Goal: Contribute content: Contribute content

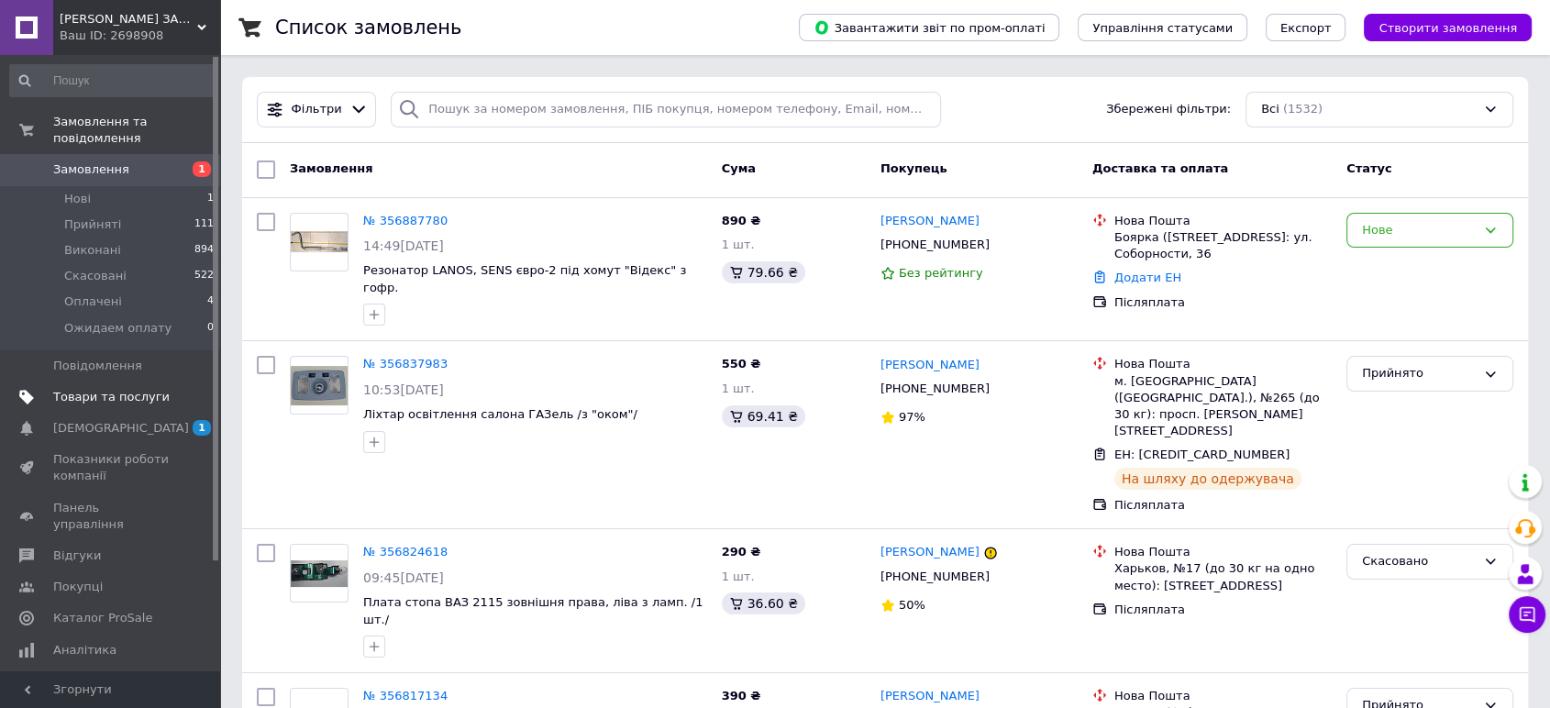
click at [138, 389] on span "Товари та послуги" at bounding box center [111, 397] width 116 height 17
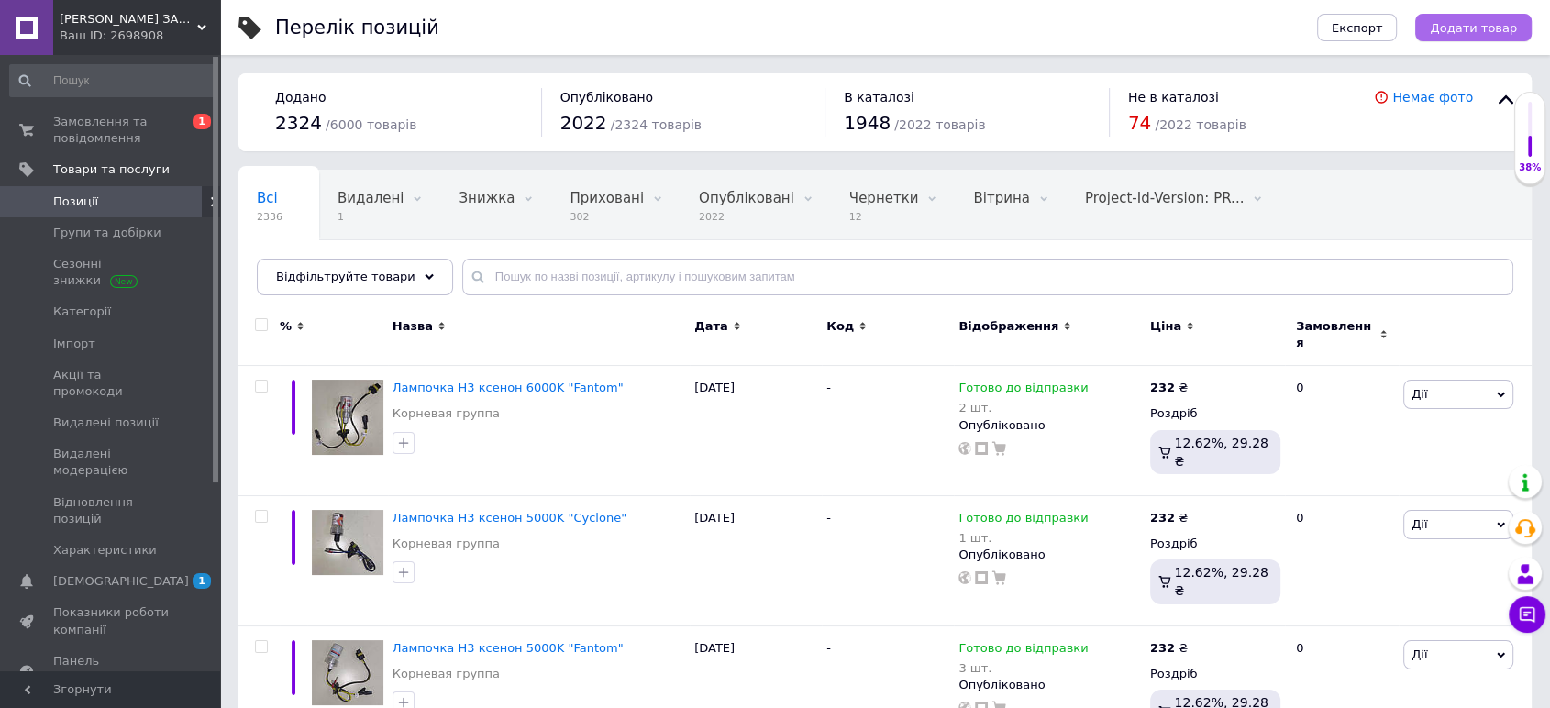
click at [1480, 27] on span "Додати товар" at bounding box center [1472, 28] width 87 height 14
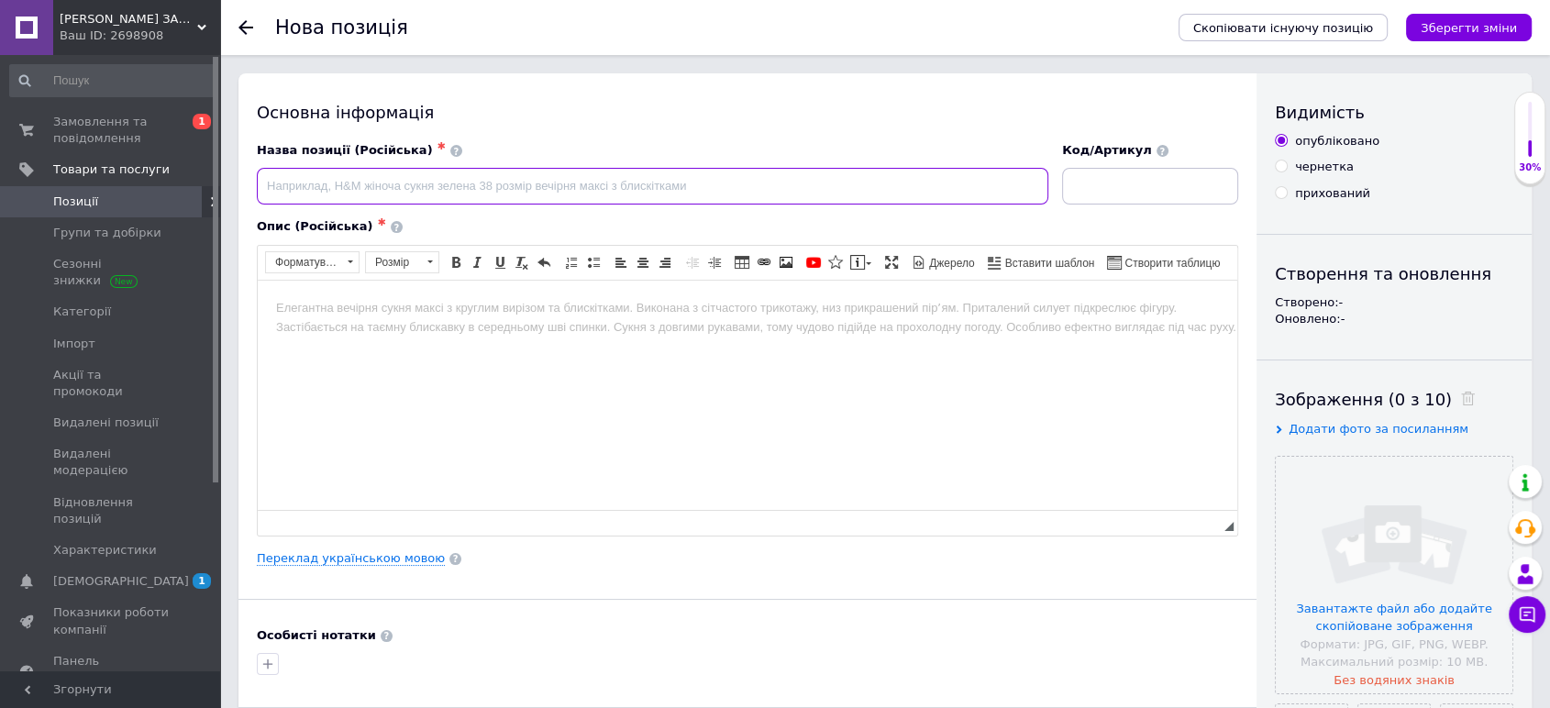
click at [547, 188] on input at bounding box center [652, 186] width 791 height 37
paste input "Рамка пепельницы ВАЗ 2101******"
type input "Рамка пепельницы ВАЗ 2101"
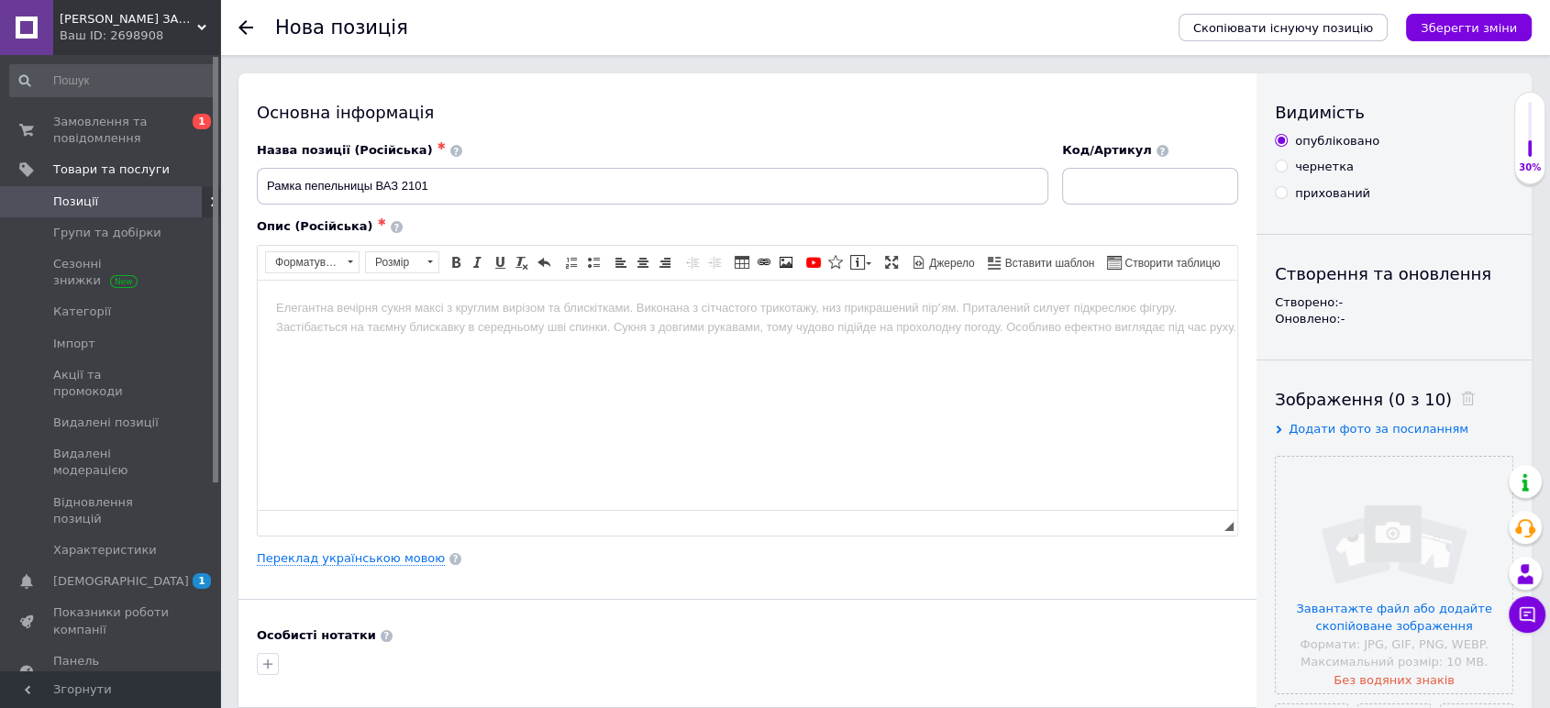
click at [485, 303] on body "Редактор, D6425AE4-4C2A-439B-AA0F-78ABA3E0FAA3" at bounding box center [747, 307] width 943 height 19
paste body "Редактор, D6425AE4-4C2A-439B-AA0F-78ABA3E0FAA3"
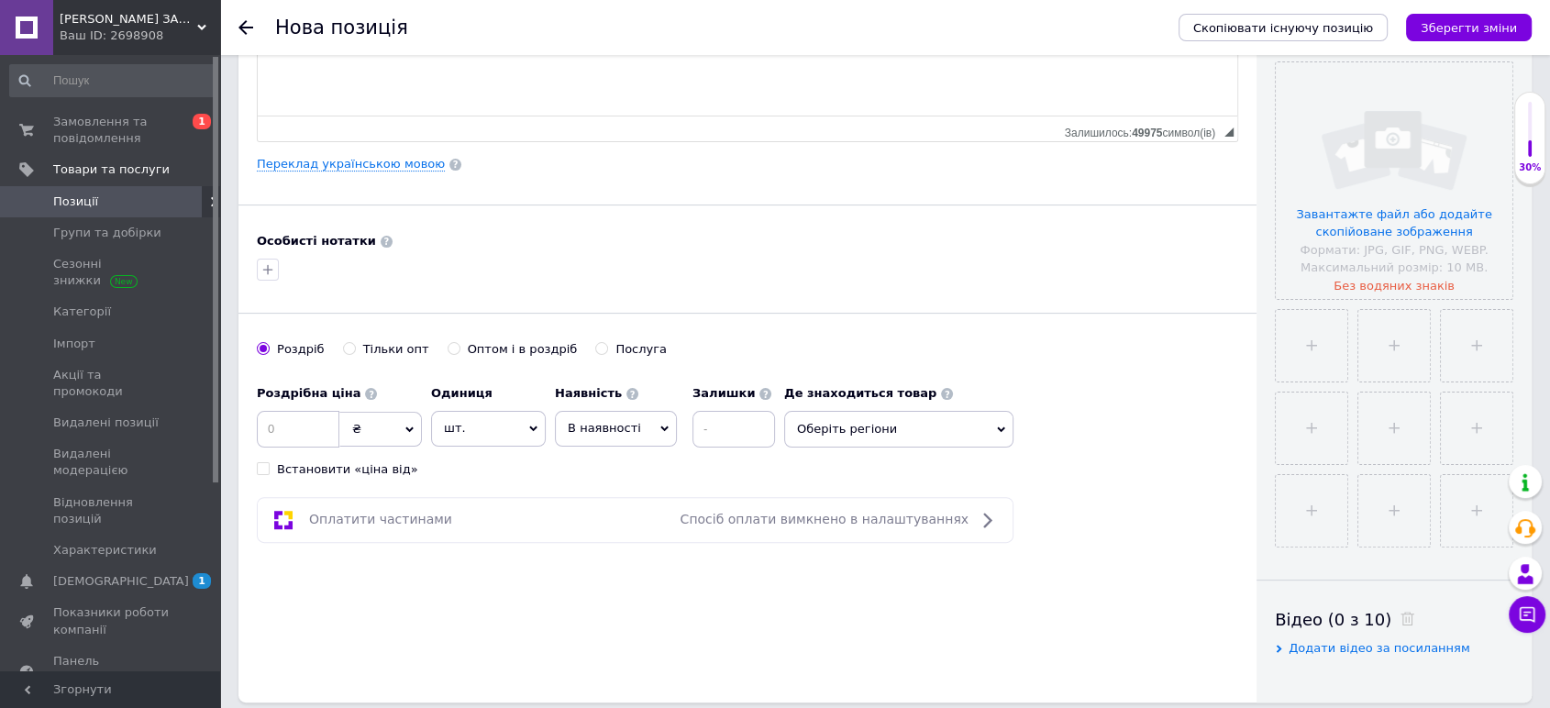
scroll to position [509, 0]
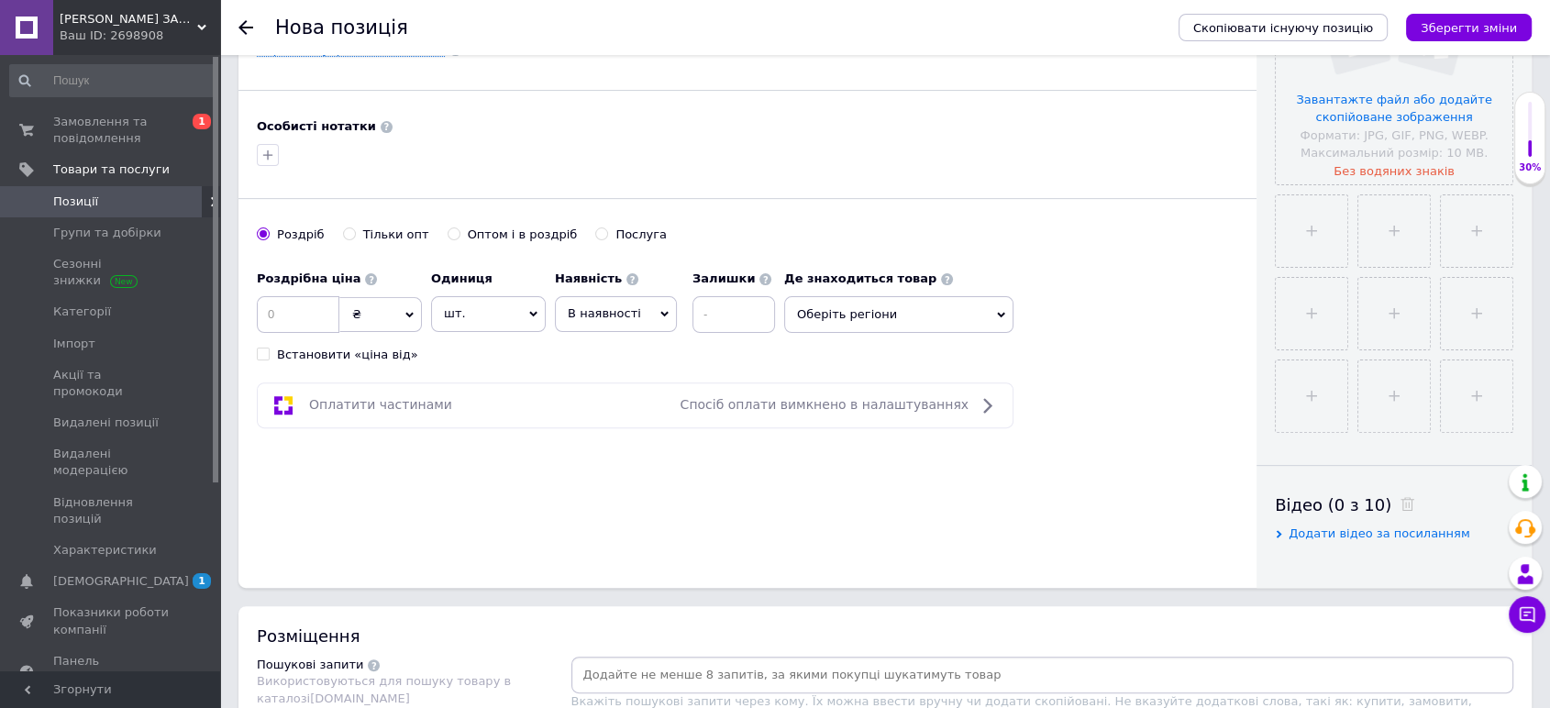
click at [751, 673] on input at bounding box center [1042, 675] width 935 height 28
type input "Рамка пепельницы ВАЗ 2101"
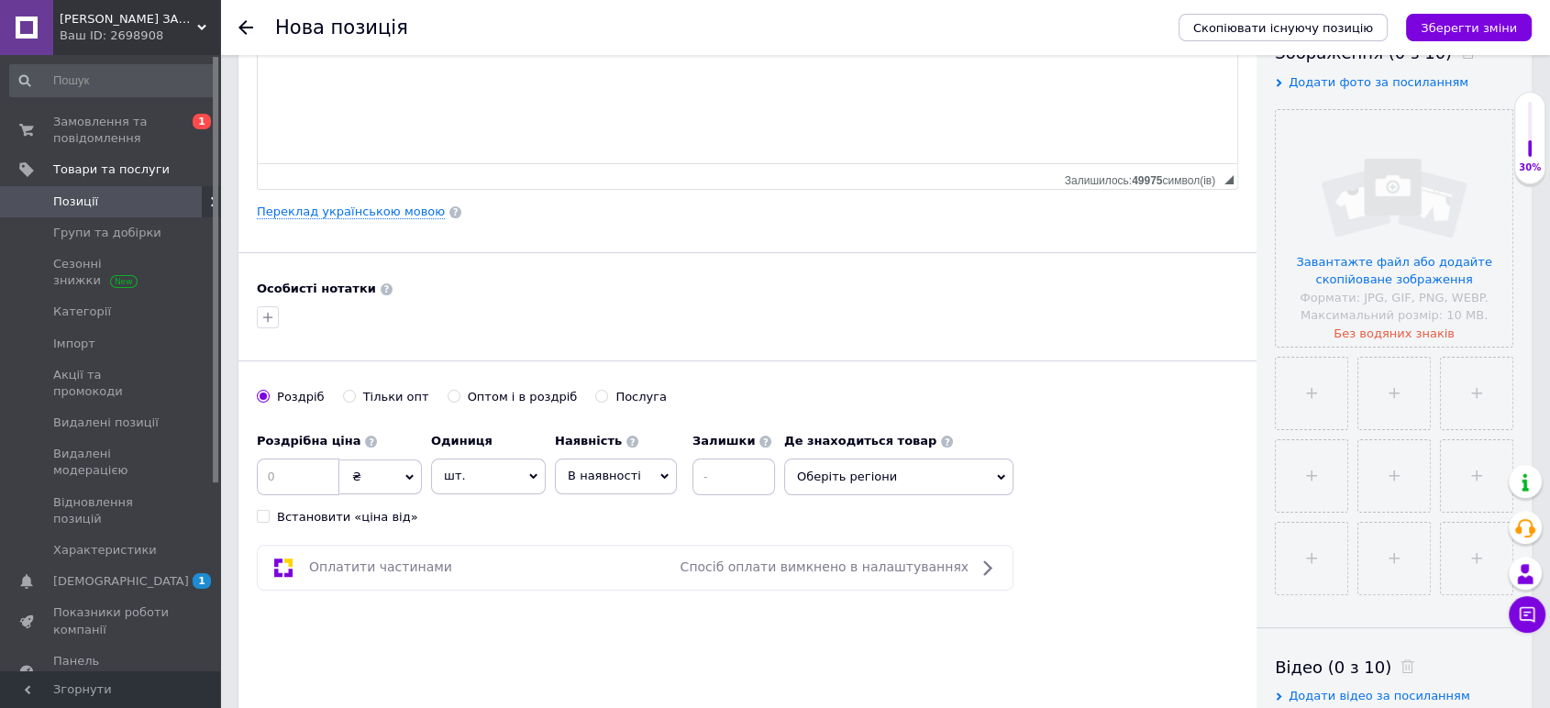
scroll to position [0, 0]
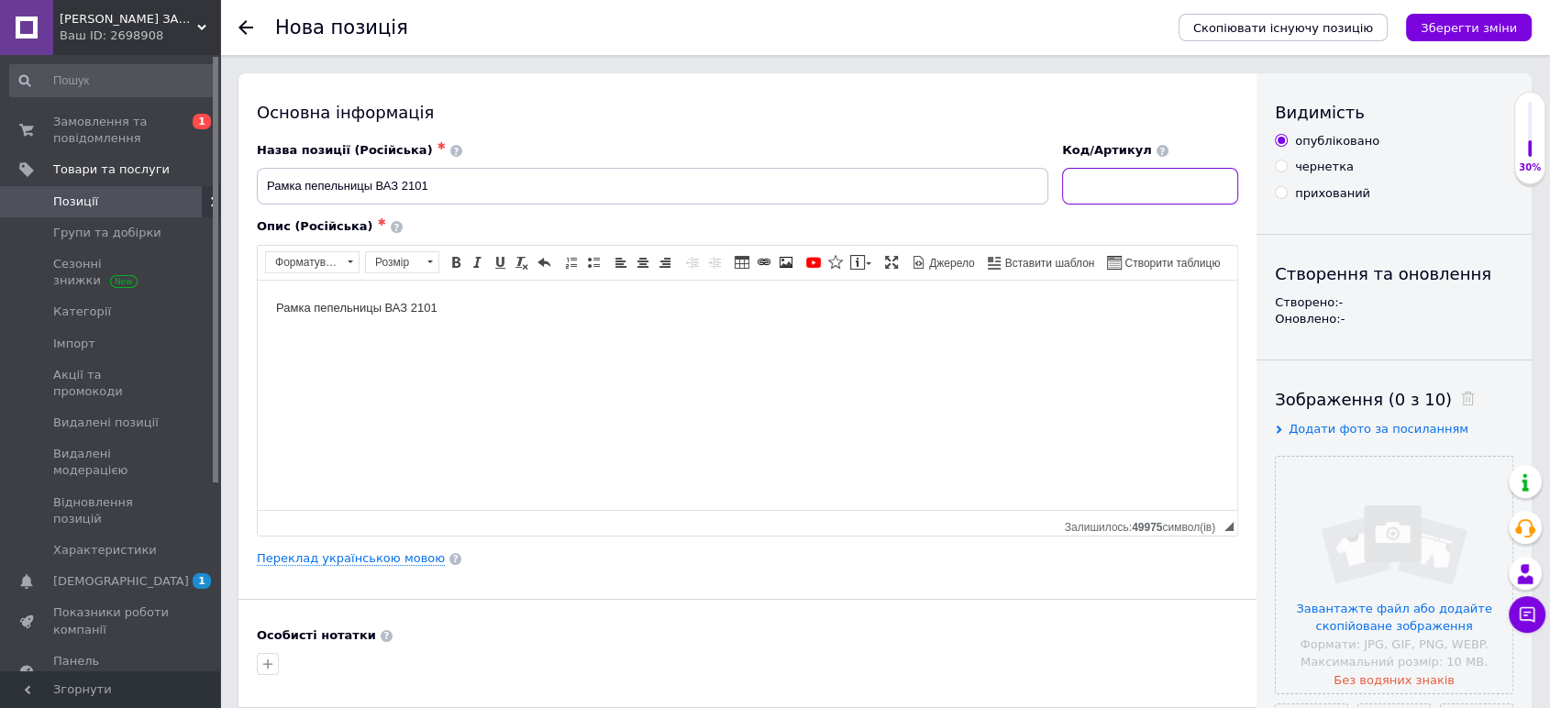
click at [1100, 185] on input at bounding box center [1150, 186] width 176 height 37
paste input "2101-5305062"
type input "2101-5305062"
click at [1081, 313] on body "Рамка пепельницы ВАЗ 2101" at bounding box center [747, 307] width 943 height 19
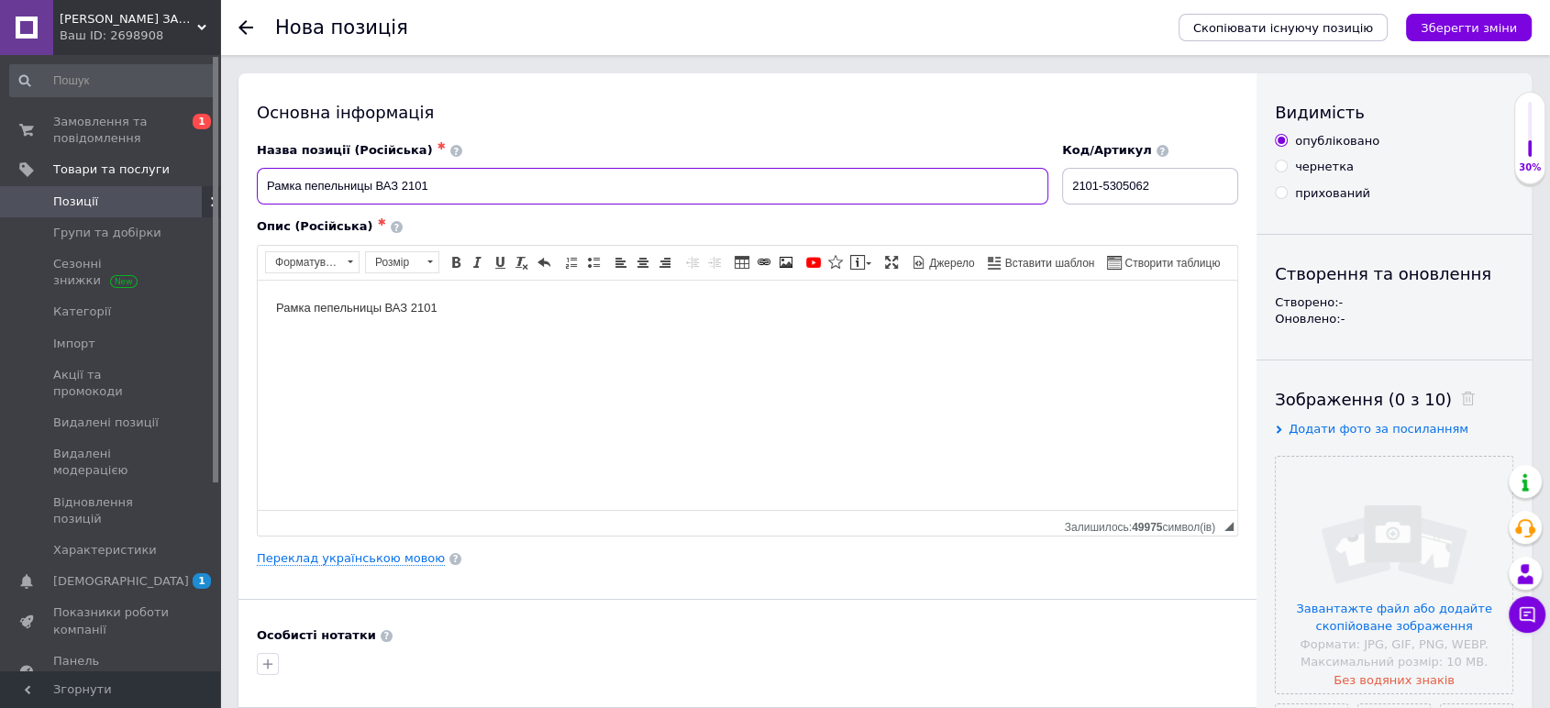
drag, startPoint x: 426, startPoint y: 188, endPoint x: 242, endPoint y: 164, distance: 185.8
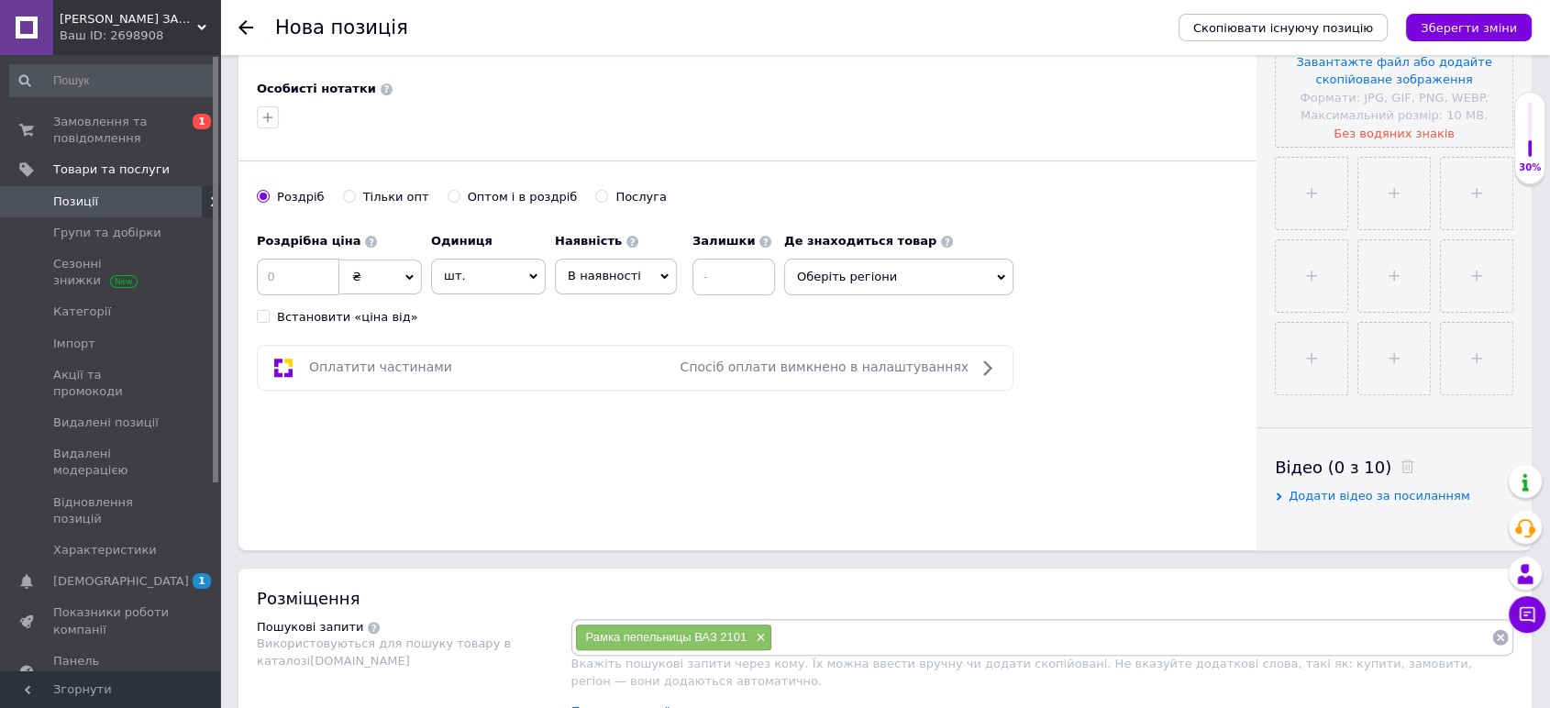
scroll to position [611, 0]
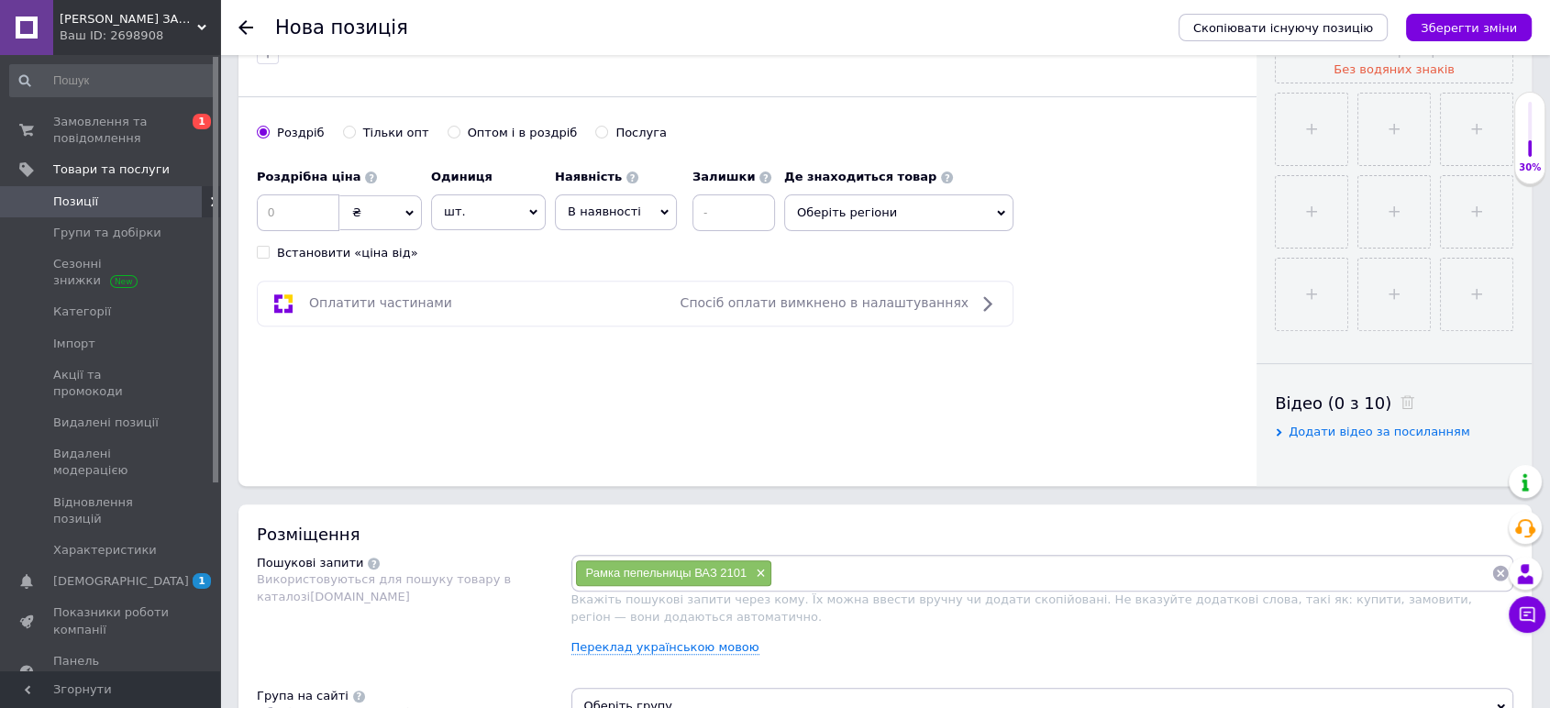
click at [882, 549] on div "Розміщення Пошукові запити Використовуються для пошуку товару в каталозі [DOMAI…" at bounding box center [884, 694] width 1293 height 381
click at [872, 568] on input at bounding box center [1131, 573] width 719 height 28
paste input "Рамка пепельницы боковой ВАЗ 2106 Завод"
type input "Рамка пепельницы боковой ВАЗ 2106 Завод"
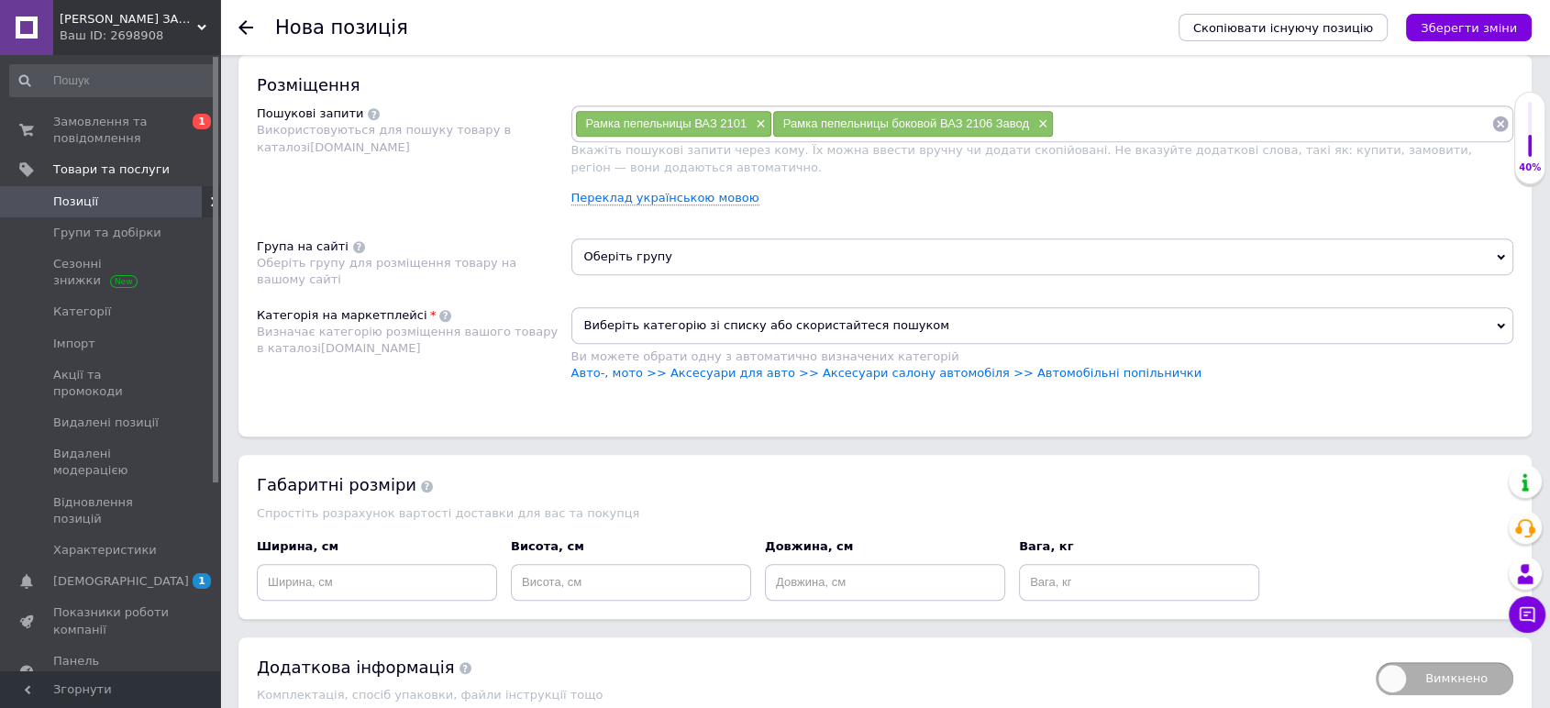
scroll to position [917, 0]
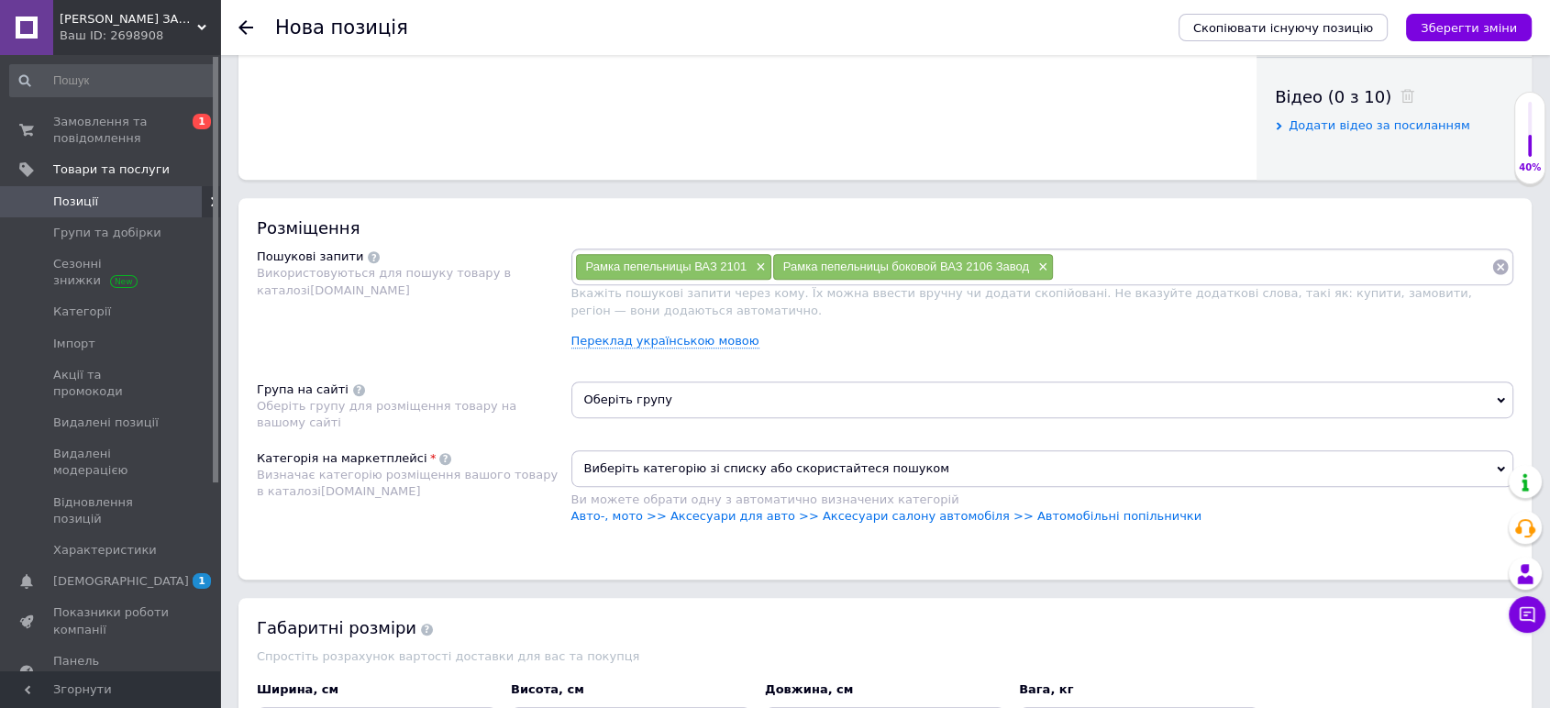
click at [1062, 256] on input at bounding box center [1272, 267] width 437 height 28
paste input "Рамка попільнички ВАЗ 2101"
type input "Рамка попільнички ВАЗ 2101"
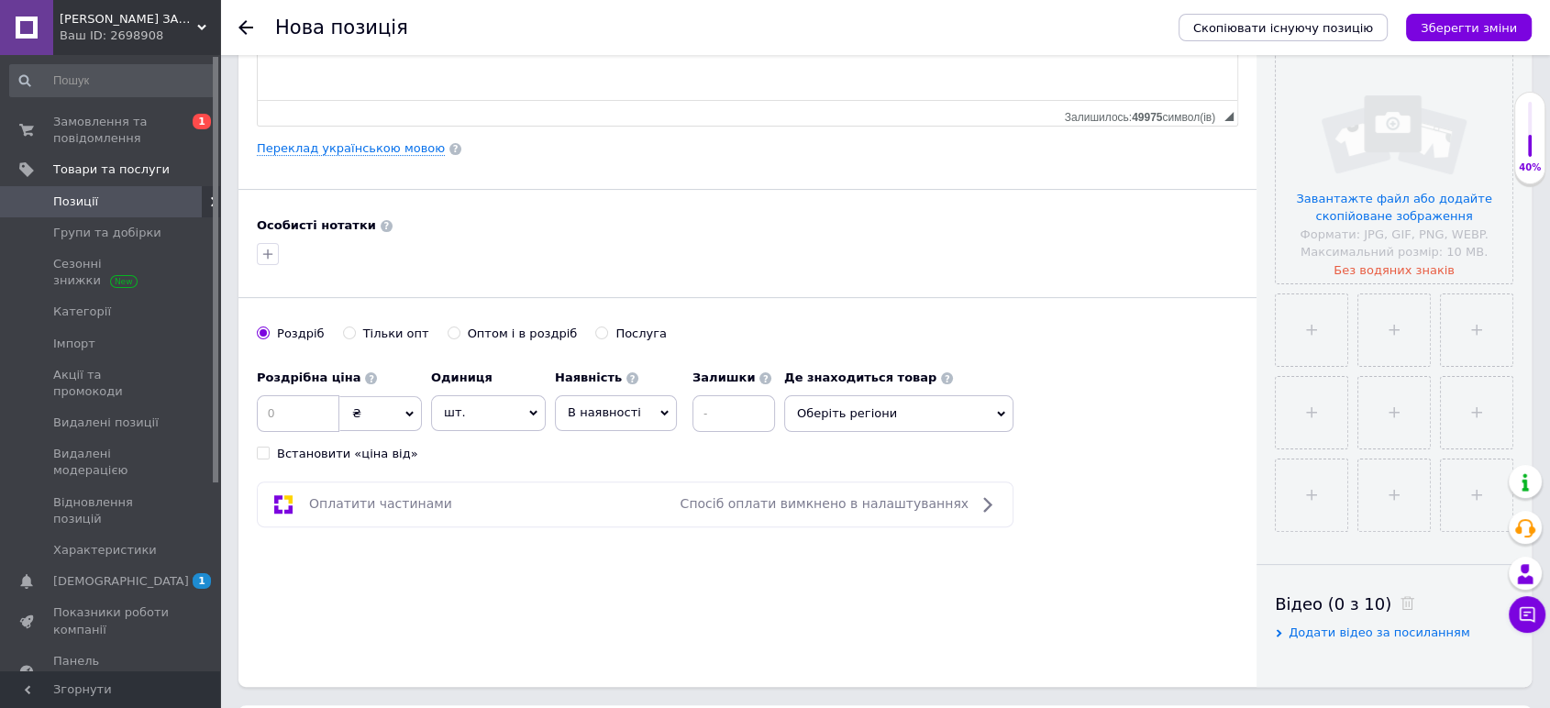
scroll to position [407, 0]
click at [315, 414] on input at bounding box center [298, 416] width 83 height 37
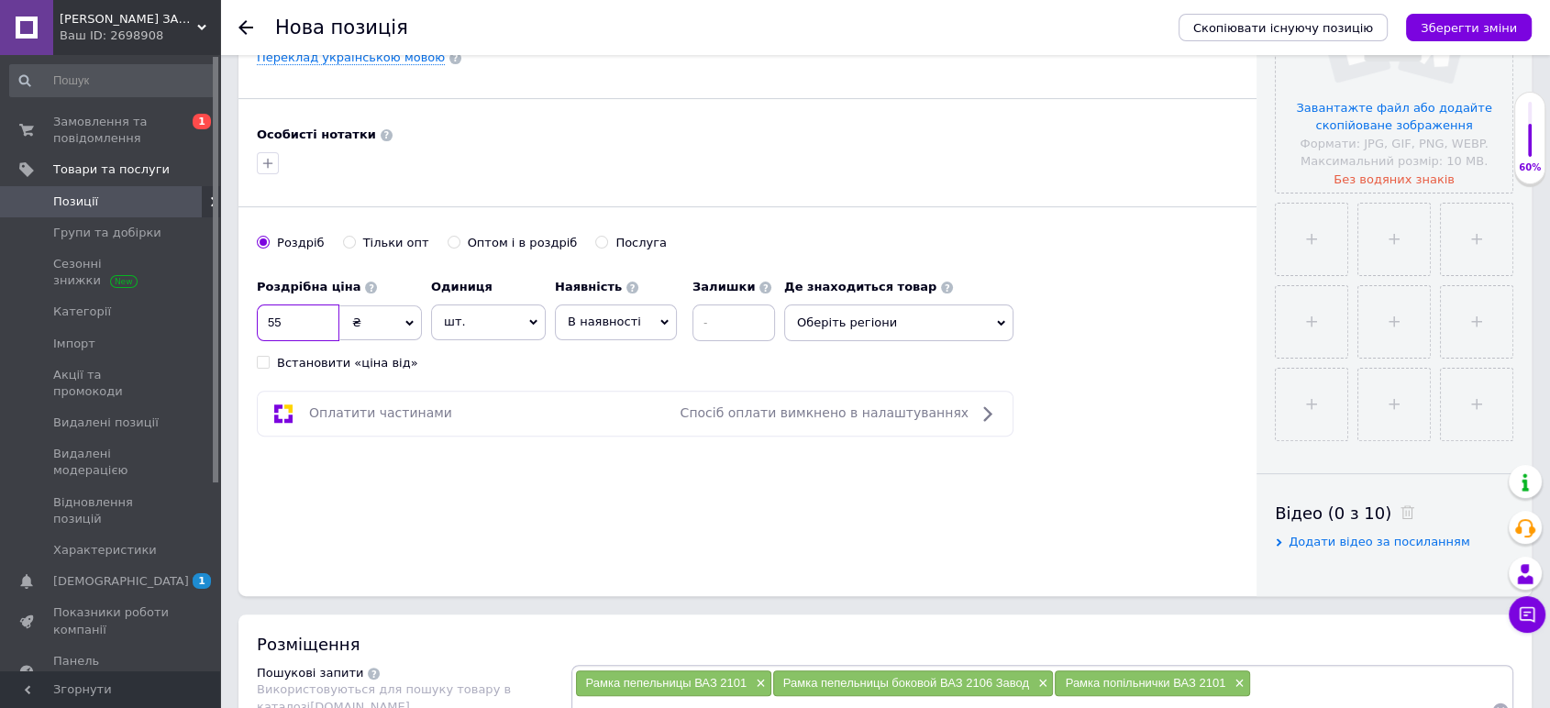
scroll to position [611, 0]
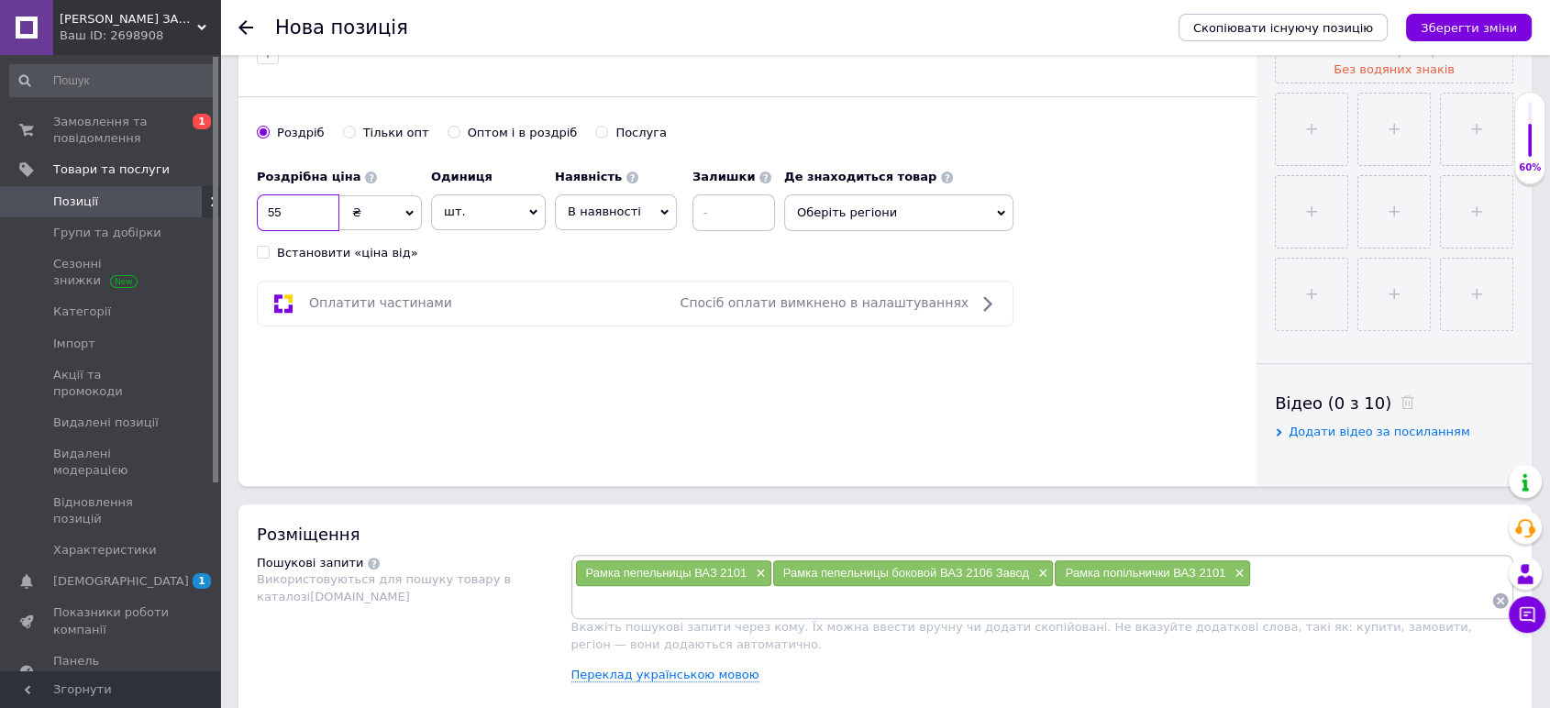
type input "55"
click at [651, 218] on span "В наявності" at bounding box center [616, 211] width 122 height 35
click at [620, 309] on li "Готово до відправки" at bounding box center [616, 326] width 120 height 42
click at [772, 216] on input at bounding box center [783, 212] width 83 height 37
type input "2"
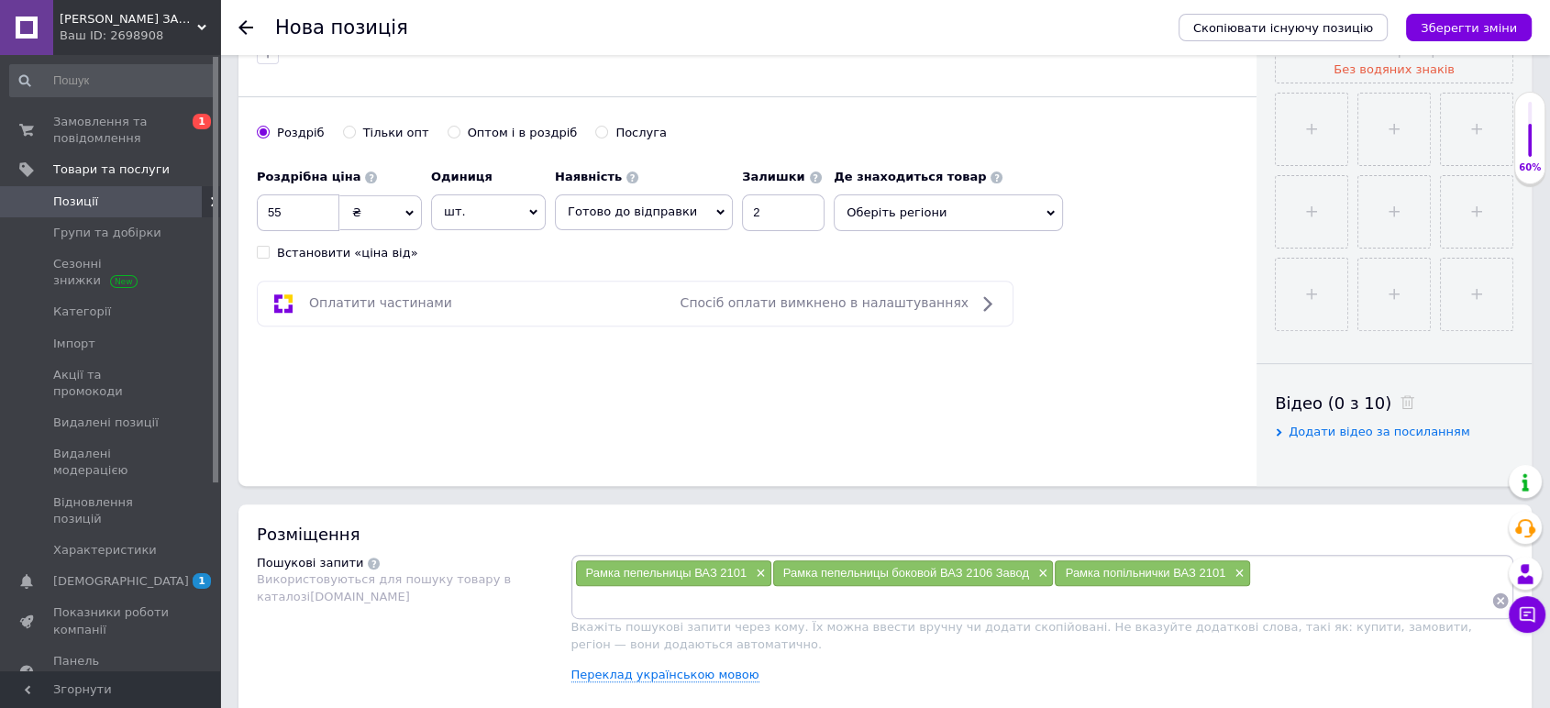
click at [917, 213] on span "Оберіть регіони" at bounding box center [947, 212] width 229 height 37
click at [885, 254] on input "text" at bounding box center [948, 260] width 209 height 37
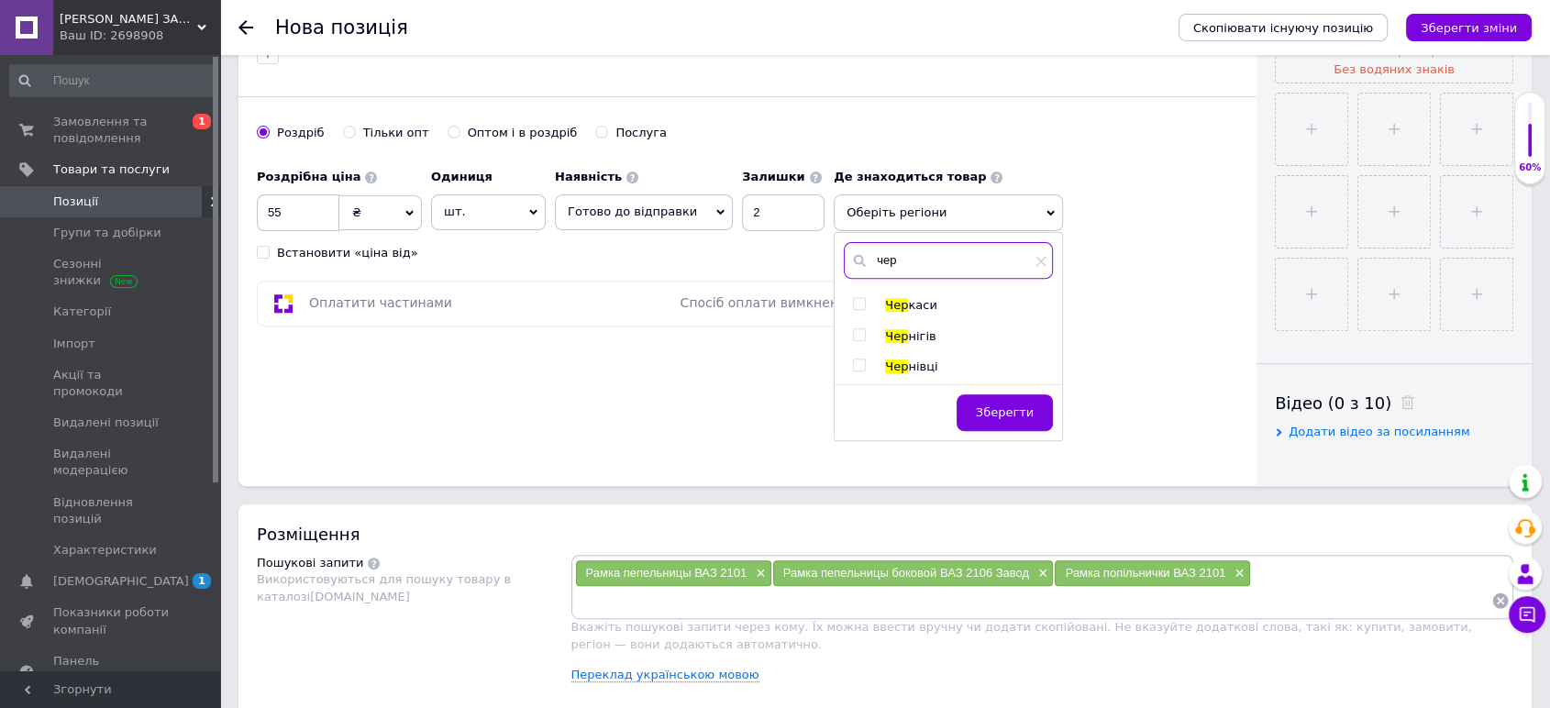
type input "чер"
click at [853, 304] on input "checkbox" at bounding box center [859, 304] width 12 height 12
checkbox input "true"
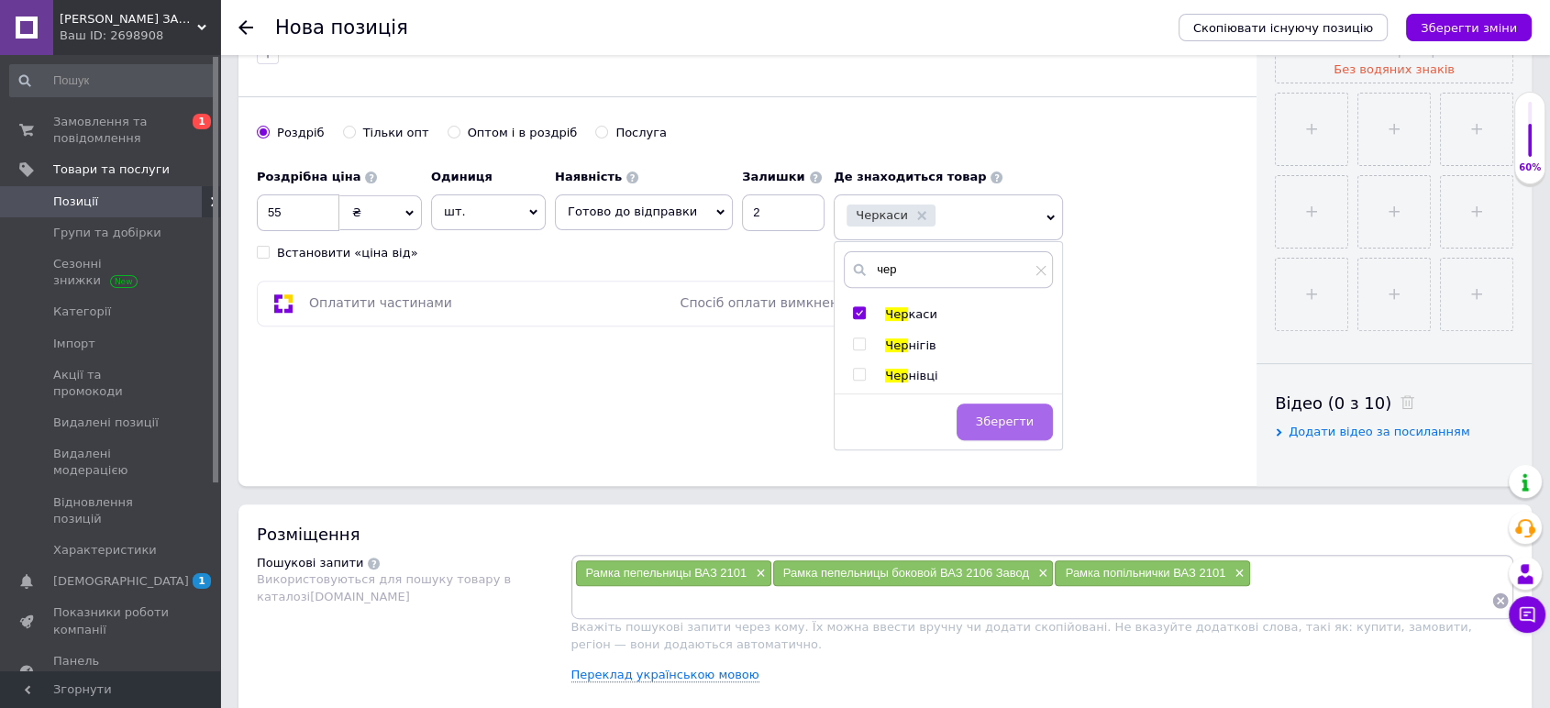
click at [976, 414] on span "Зберегти" at bounding box center [1005, 421] width 58 height 14
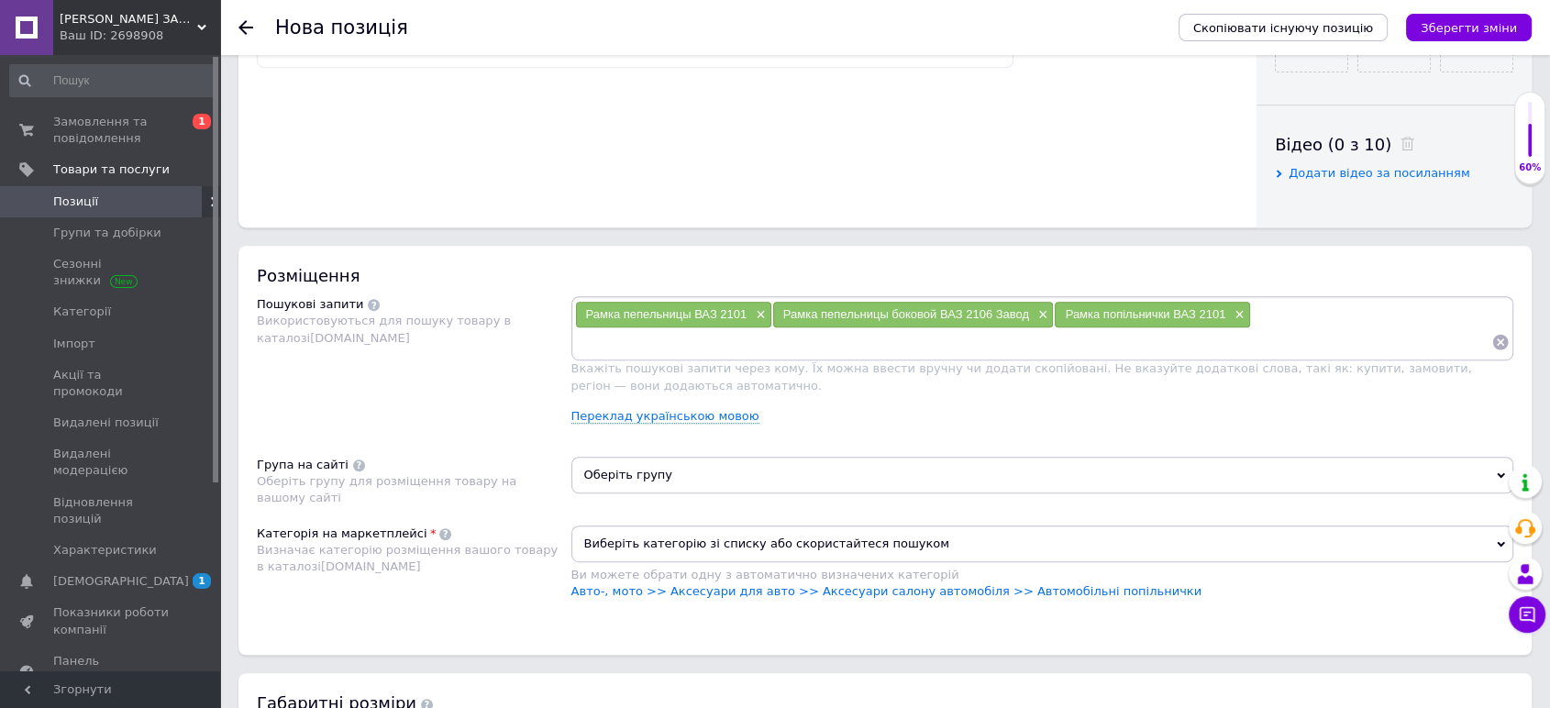
scroll to position [917, 0]
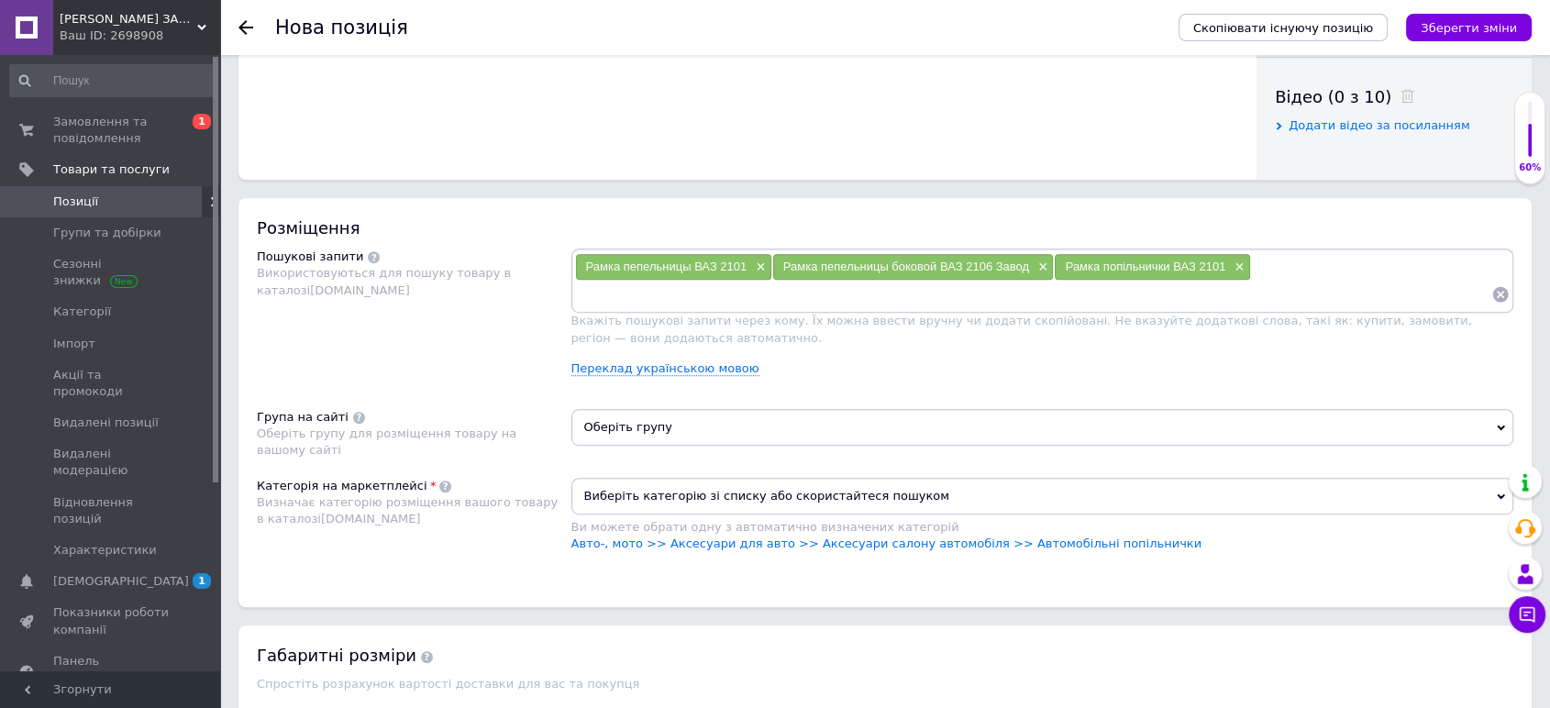
click at [653, 431] on span "Оберіть групу" at bounding box center [1042, 427] width 943 height 37
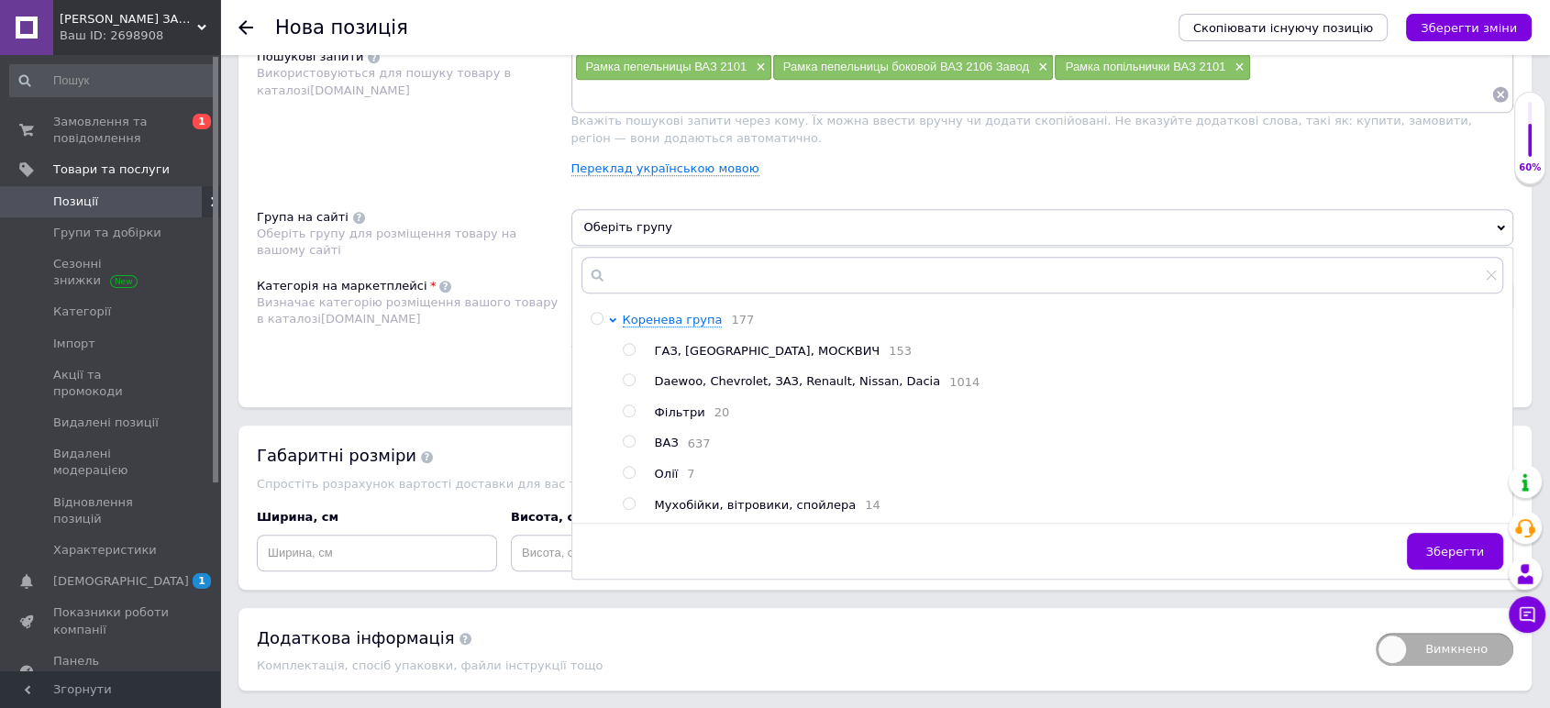
scroll to position [1120, 0]
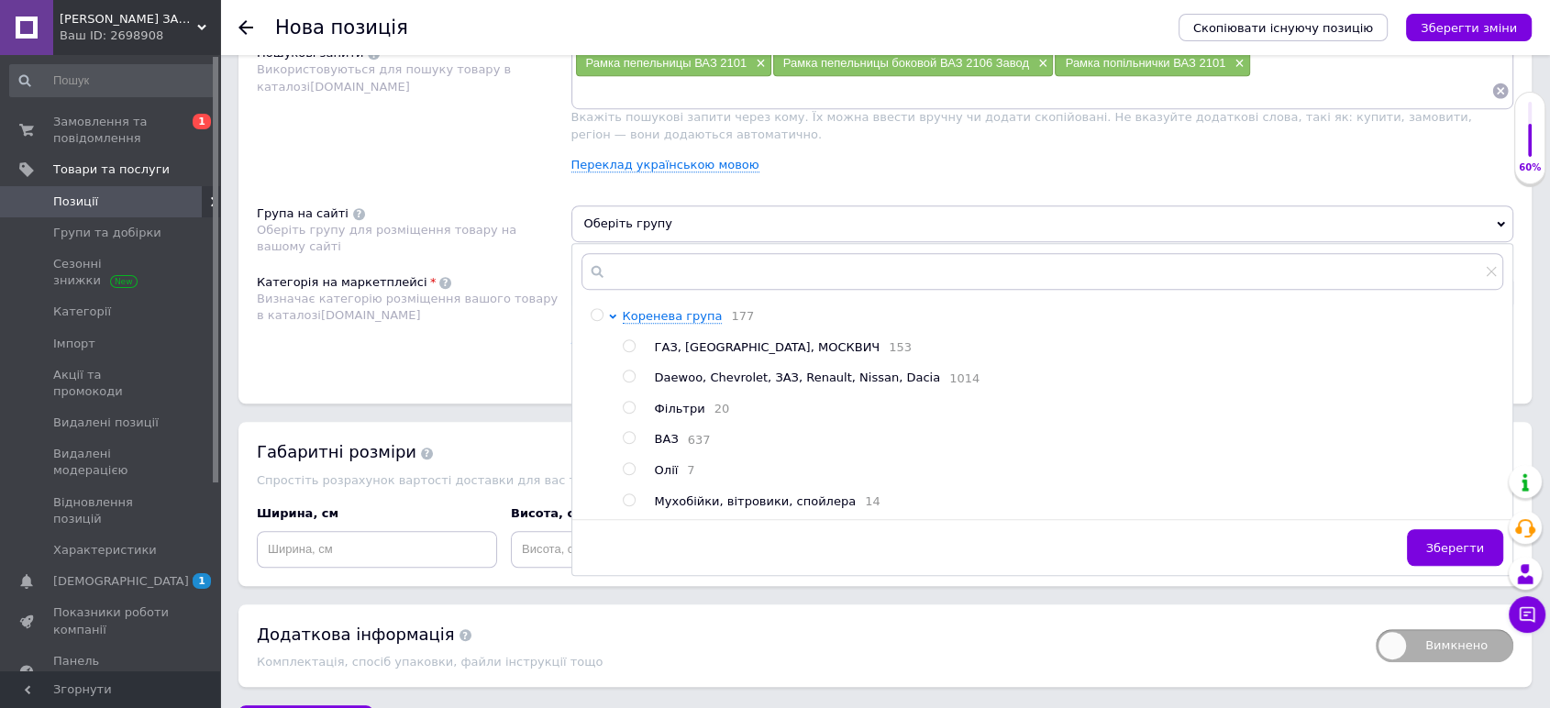
click at [631, 444] on input "radio" at bounding box center [629, 438] width 12 height 12
radio input "true"
click at [1441, 555] on span "Зберегти" at bounding box center [1455, 548] width 58 height 14
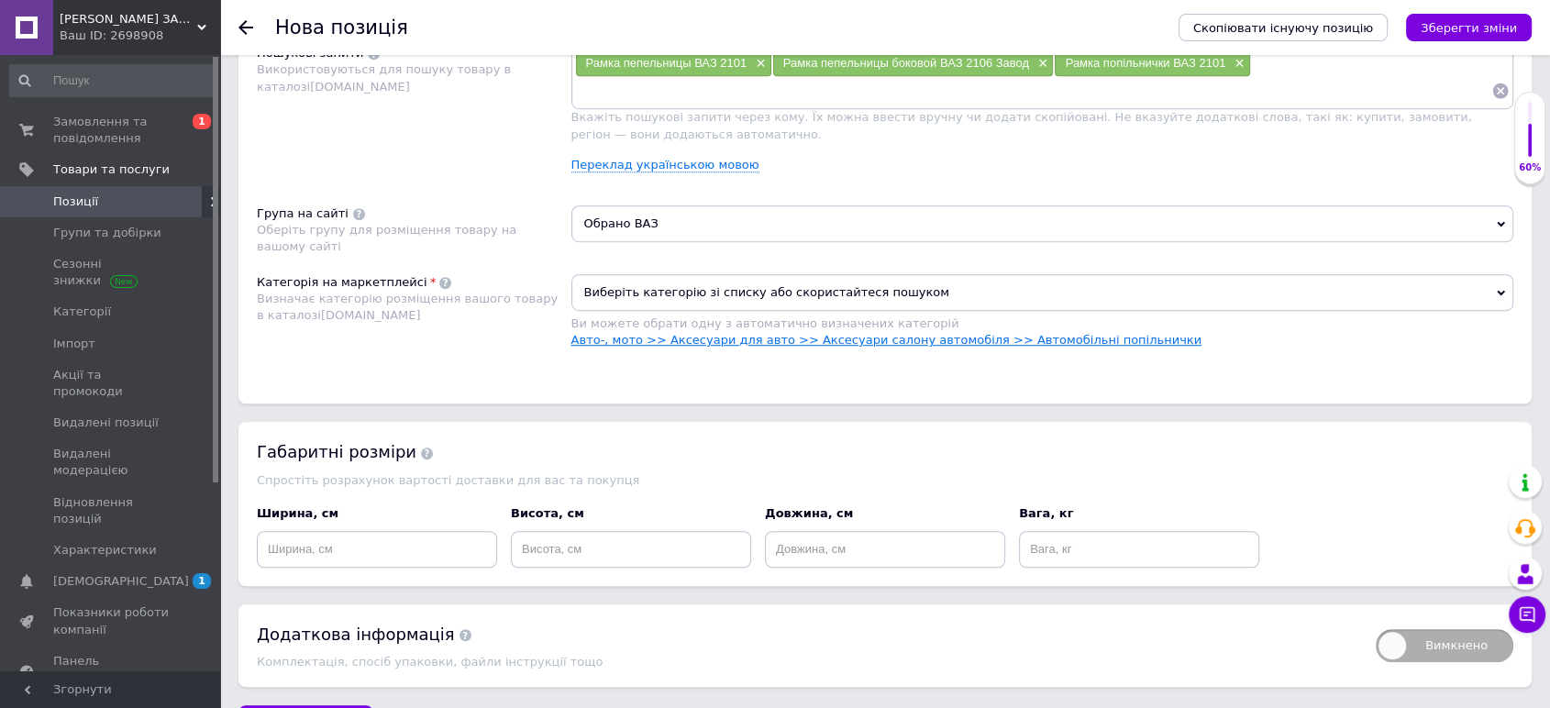
click at [998, 338] on link "Авто-, мото >> Аксесуари для авто >> Аксесуари салону автомобіля >> Автомобільн…" at bounding box center [886, 340] width 630 height 14
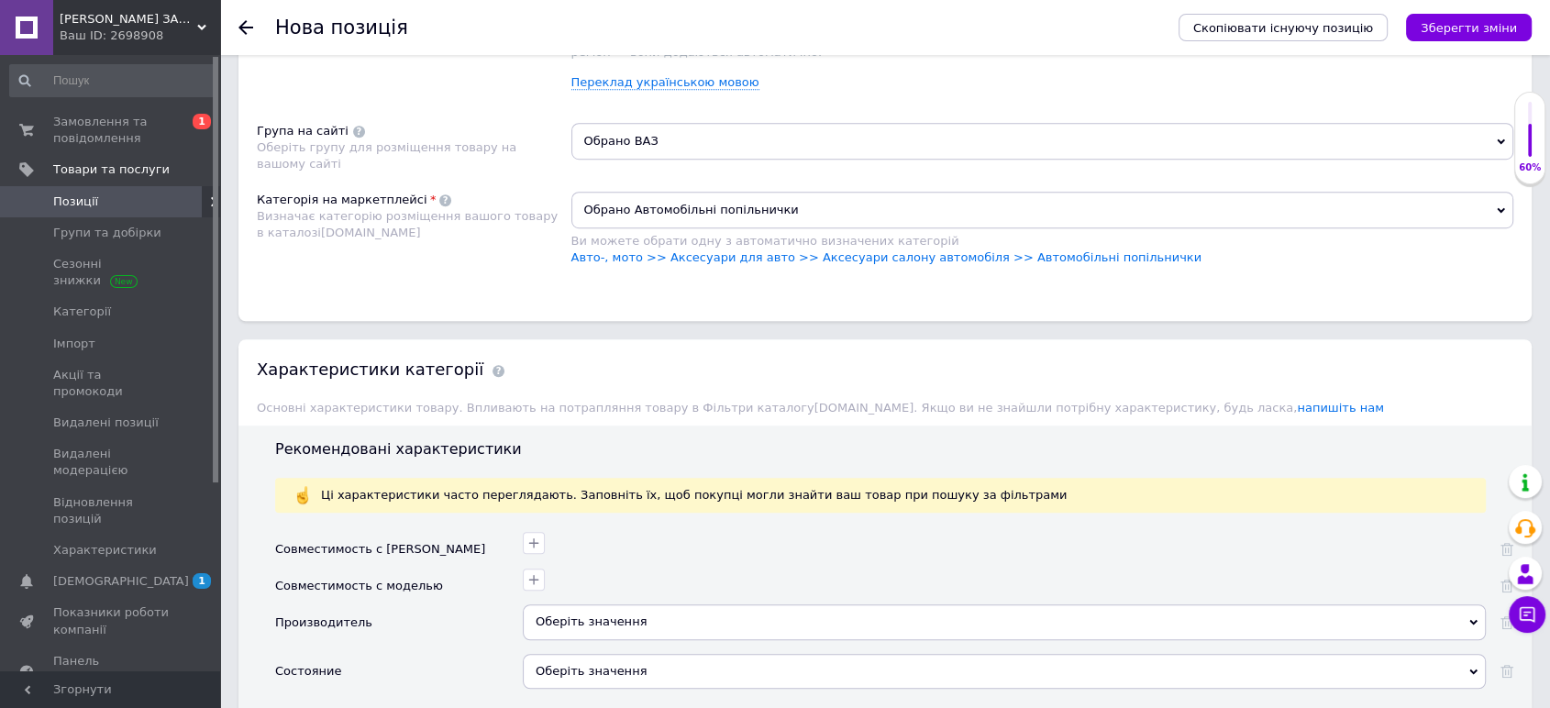
scroll to position [1324, 0]
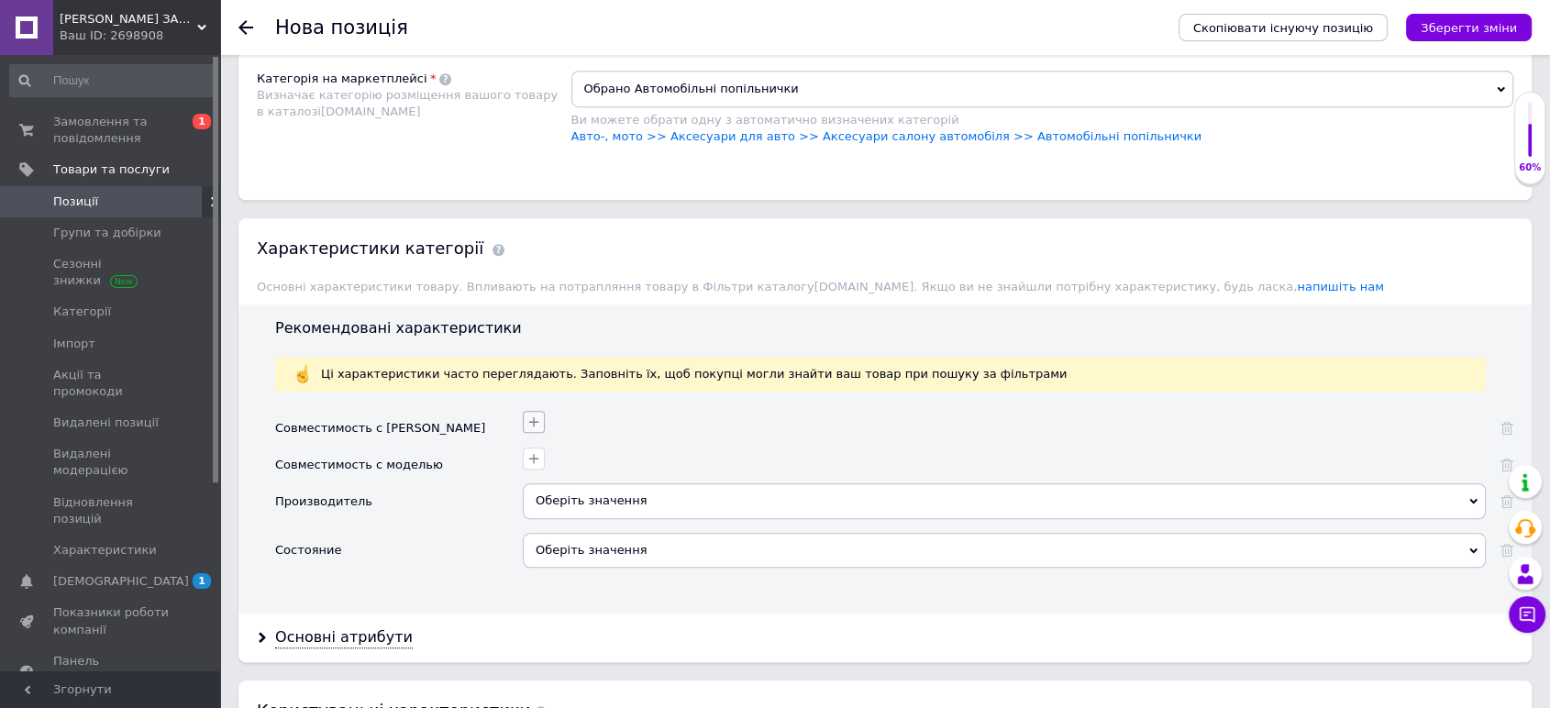
click at [528, 420] on icon "button" at bounding box center [533, 421] width 15 height 15
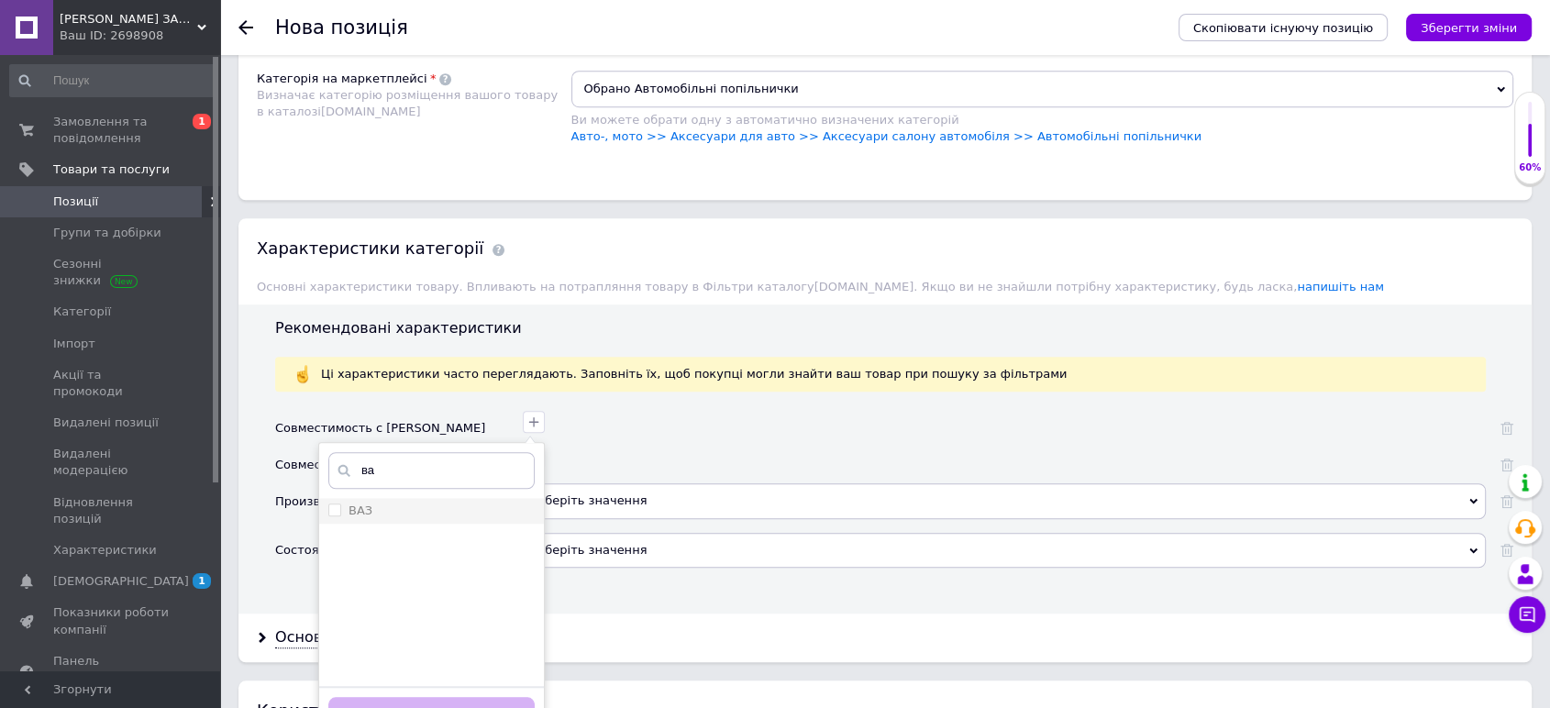
type input "ва"
click at [330, 514] on label "ВАЗ" at bounding box center [350, 510] width 44 height 17
click at [330, 514] on input "ВАЗ" at bounding box center [334, 509] width 12 height 12
checkbox input "false"
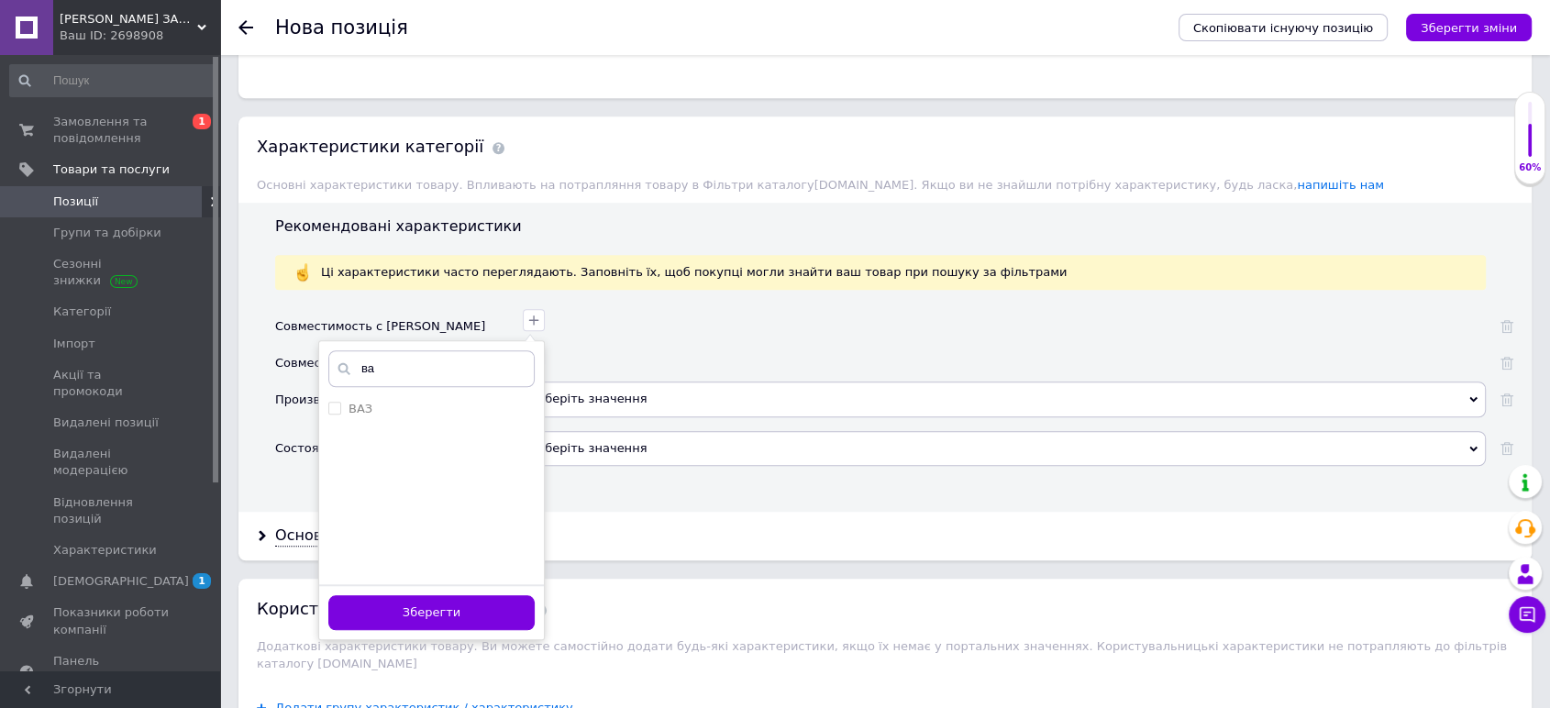
click at [438, 601] on button "Зберегти" at bounding box center [431, 613] width 206 height 36
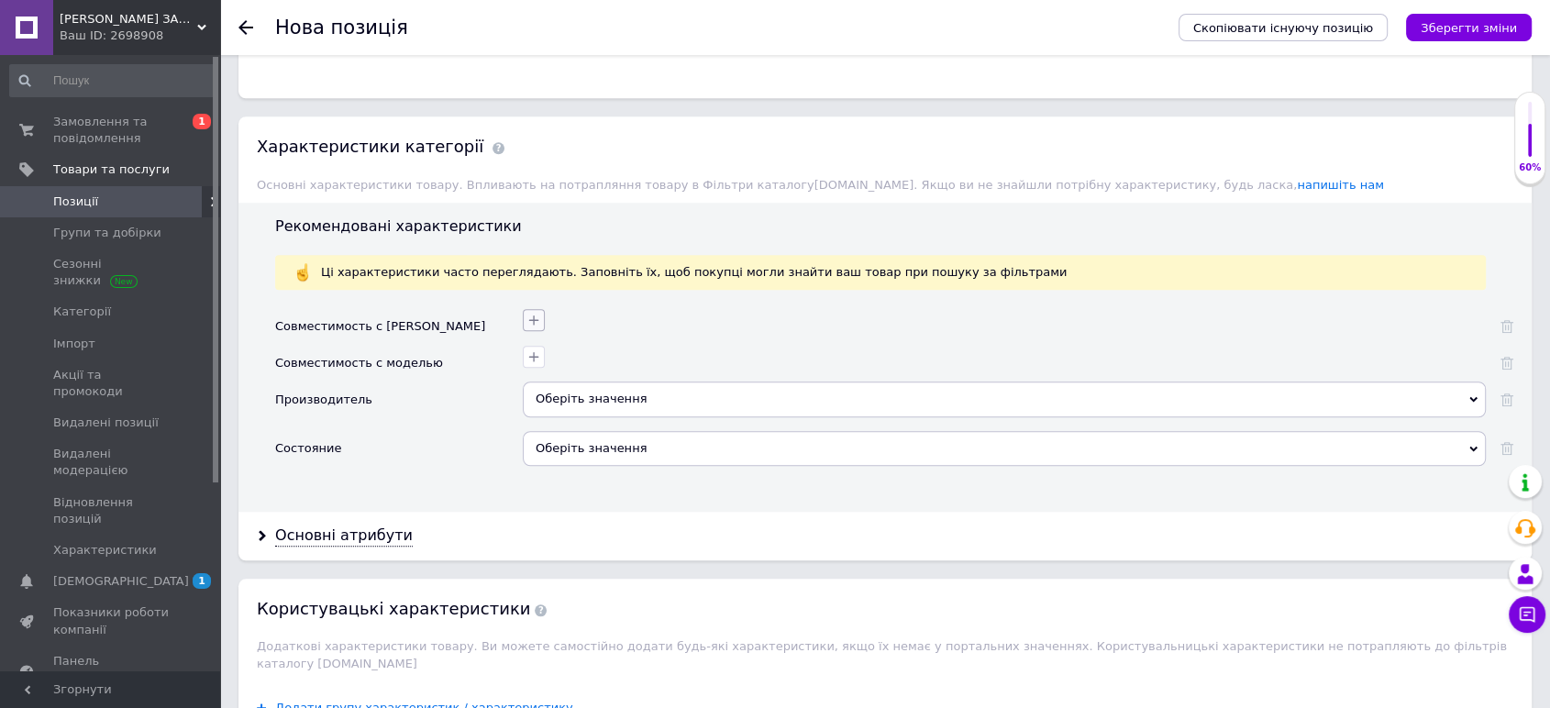
click at [528, 314] on icon "button" at bounding box center [533, 320] width 15 height 15
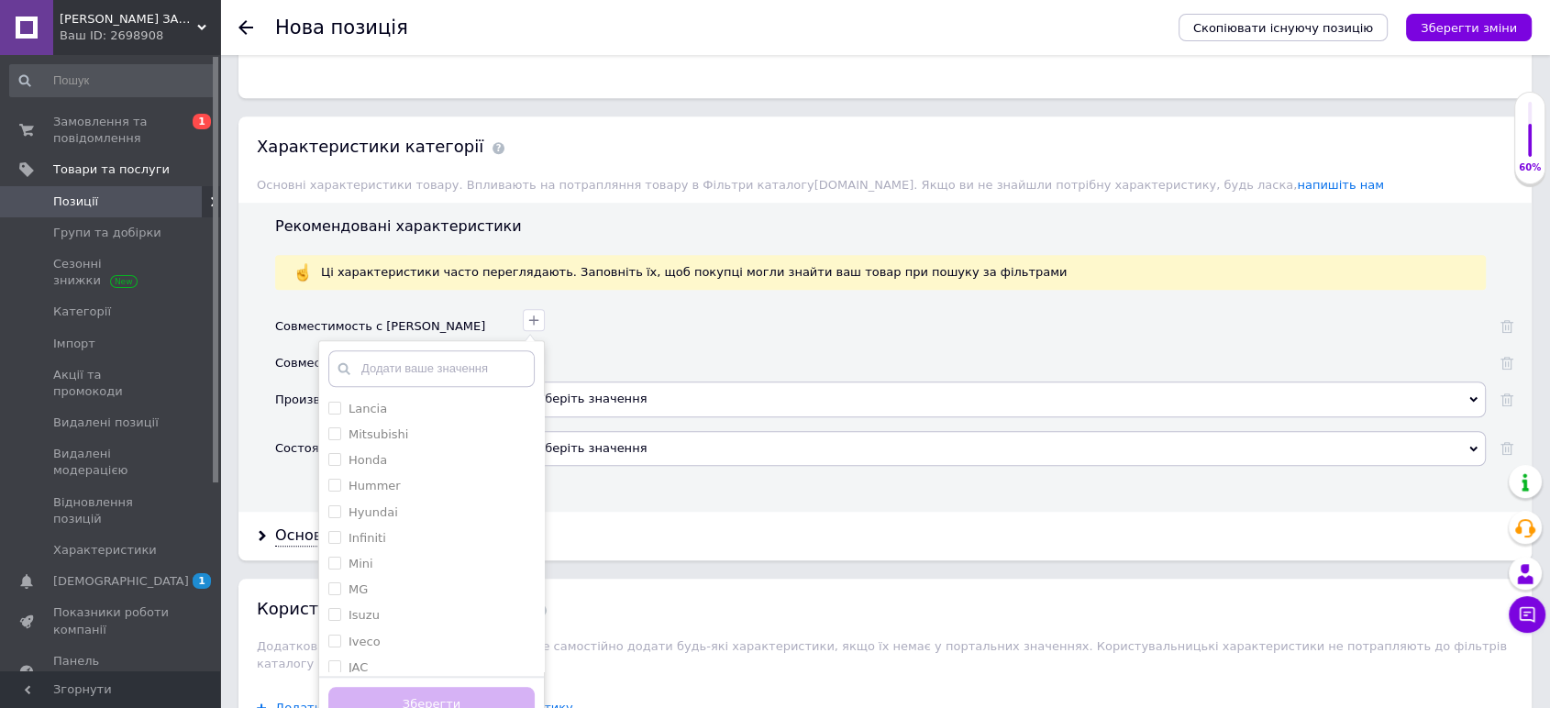
click at [511, 369] on input "text" at bounding box center [431, 368] width 206 height 37
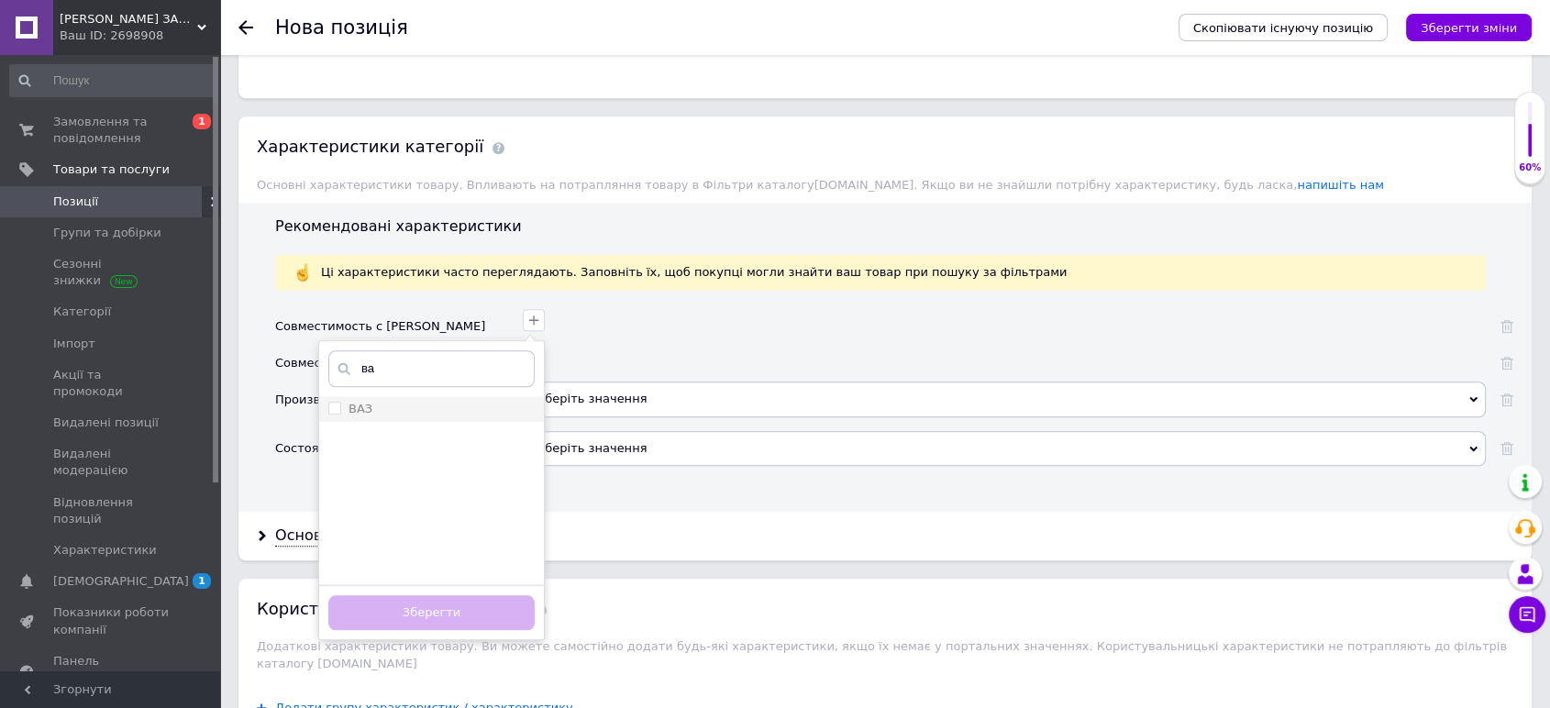
type input "ва"
click at [336, 405] on input "ВАЗ" at bounding box center [334, 408] width 12 height 12
checkbox input "true"
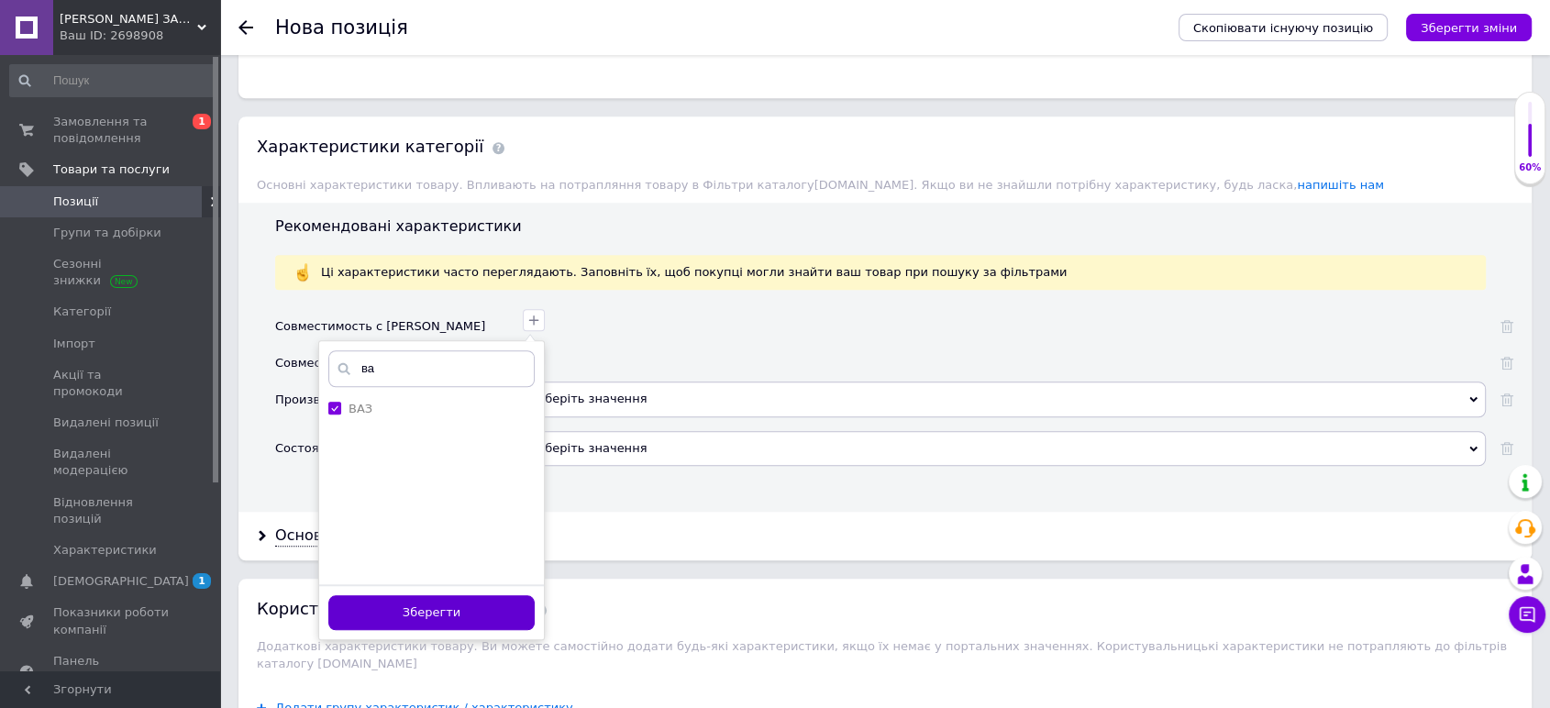
click at [459, 601] on button "Зберегти" at bounding box center [431, 613] width 206 height 36
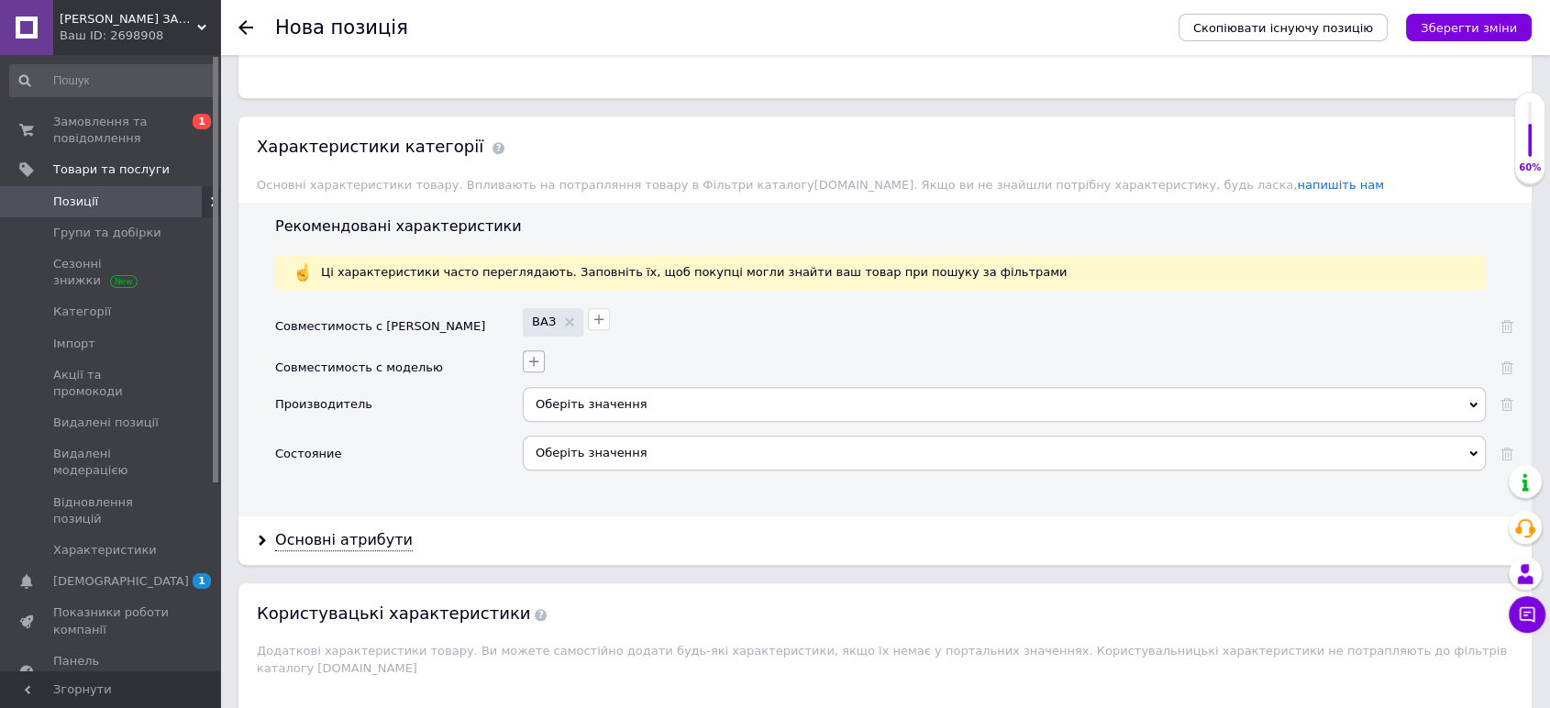
click at [531, 359] on icon "button" at bounding box center [533, 361] width 15 height 15
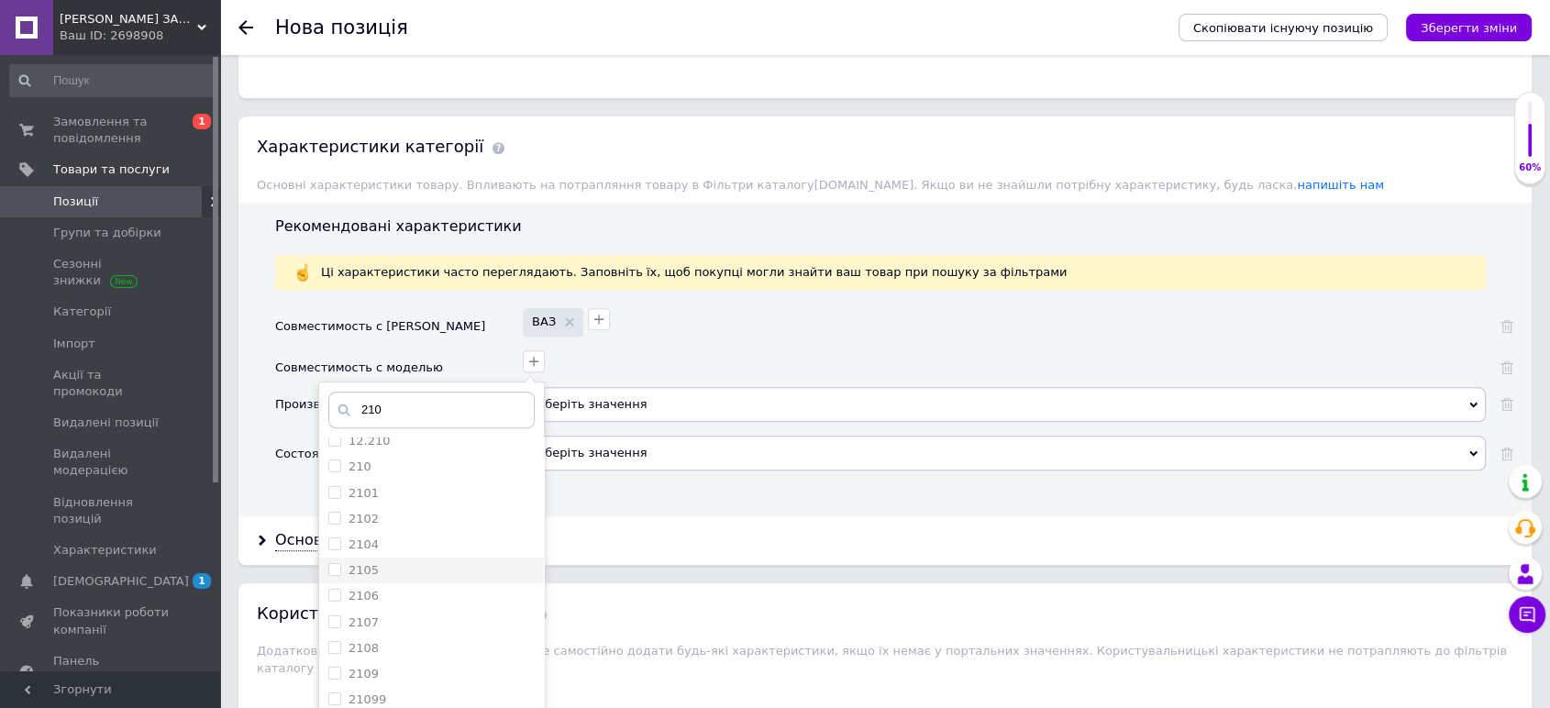
scroll to position [0, 0]
type input "210"
click at [336, 525] on input "2101" at bounding box center [334, 527] width 12 height 12
checkbox input "true"
click at [333, 554] on input "2102" at bounding box center [334, 552] width 12 height 12
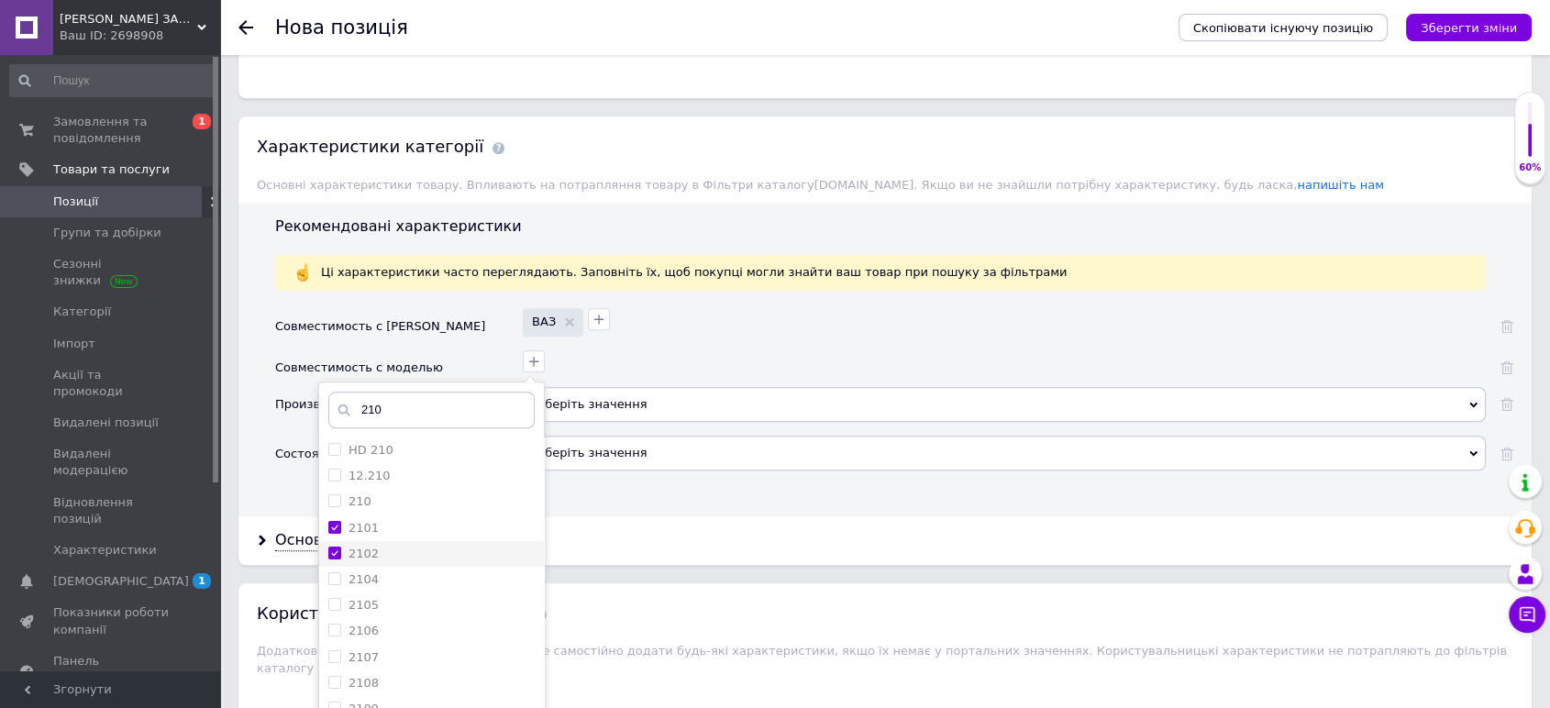
checkbox input "true"
click at [332, 578] on input "2104" at bounding box center [334, 578] width 12 height 12
checkbox input "true"
click at [333, 607] on span at bounding box center [334, 604] width 13 height 13
click at [333, 607] on input "2105" at bounding box center [334, 604] width 12 height 12
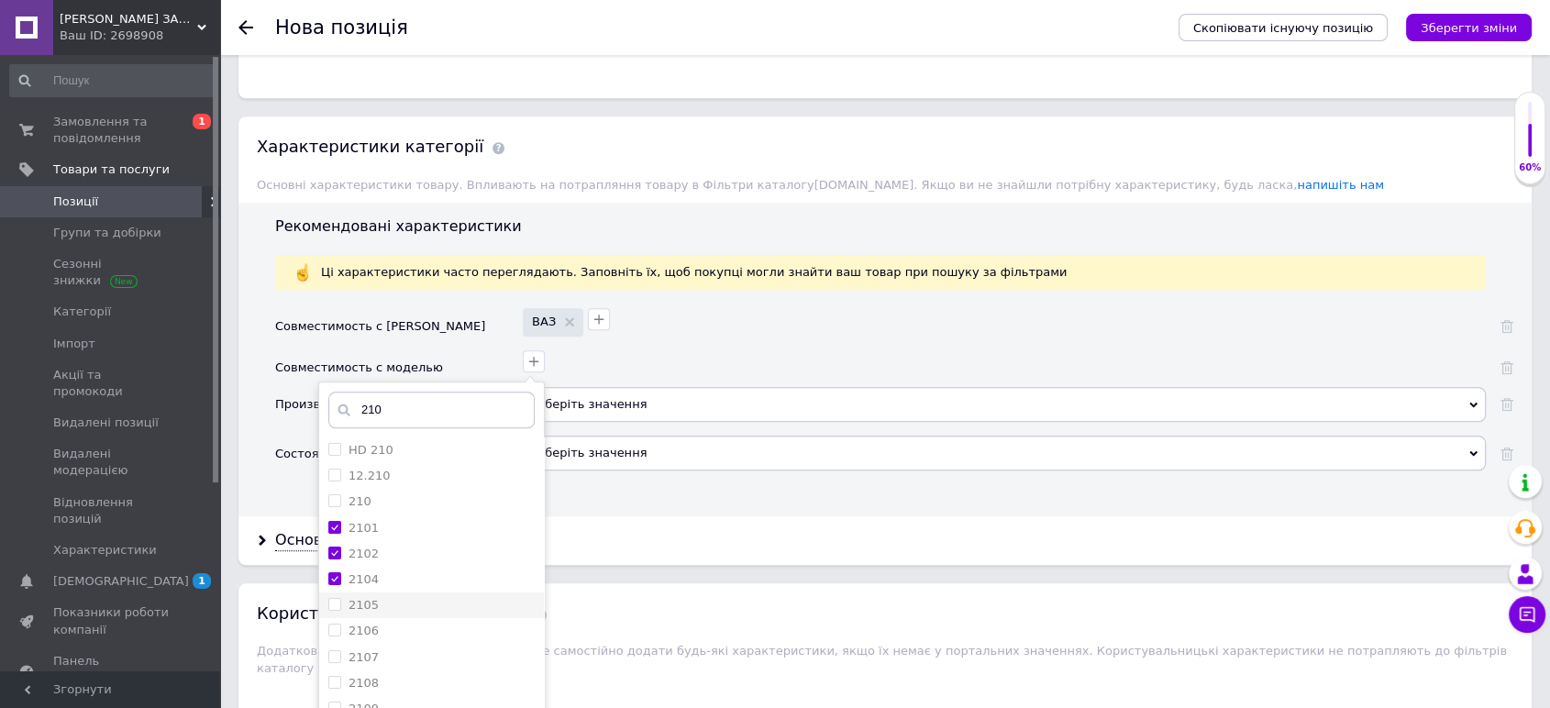
click at [337, 606] on input "2105" at bounding box center [334, 604] width 12 height 12
checkbox input "true"
click at [331, 629] on input "2106" at bounding box center [334, 630] width 12 height 12
checkbox input "true"
click at [330, 656] on input "2107" at bounding box center [334, 656] width 12 height 12
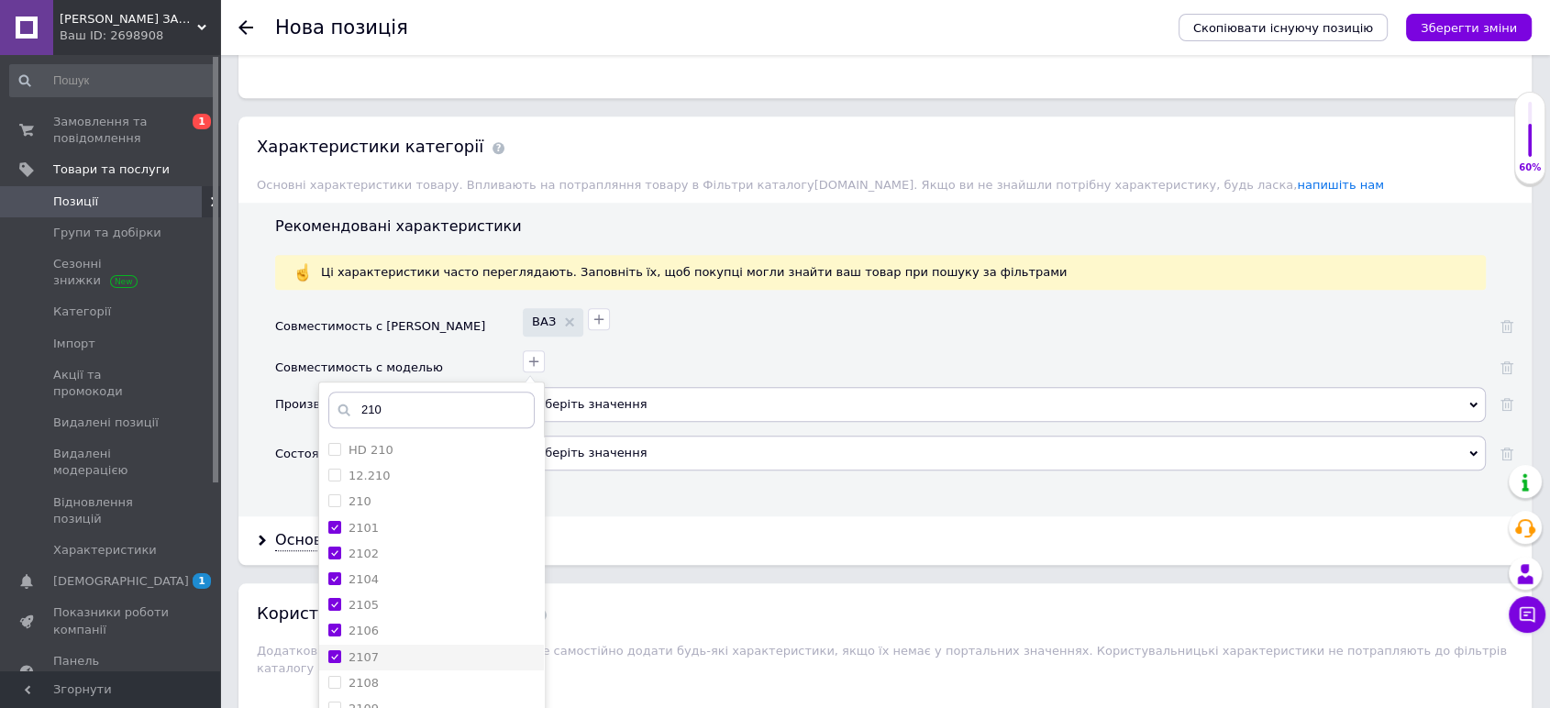
checkbox input "true"
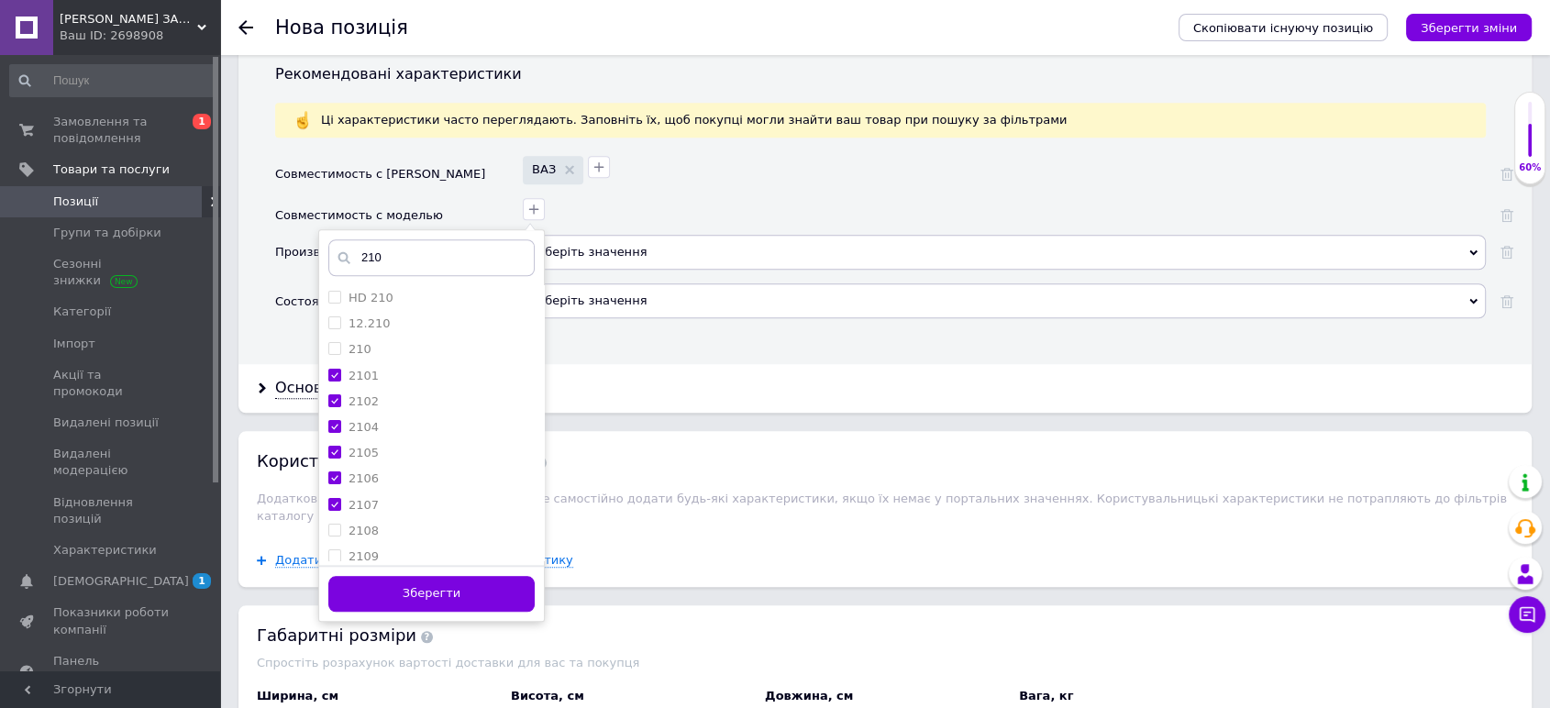
scroll to position [1731, 0]
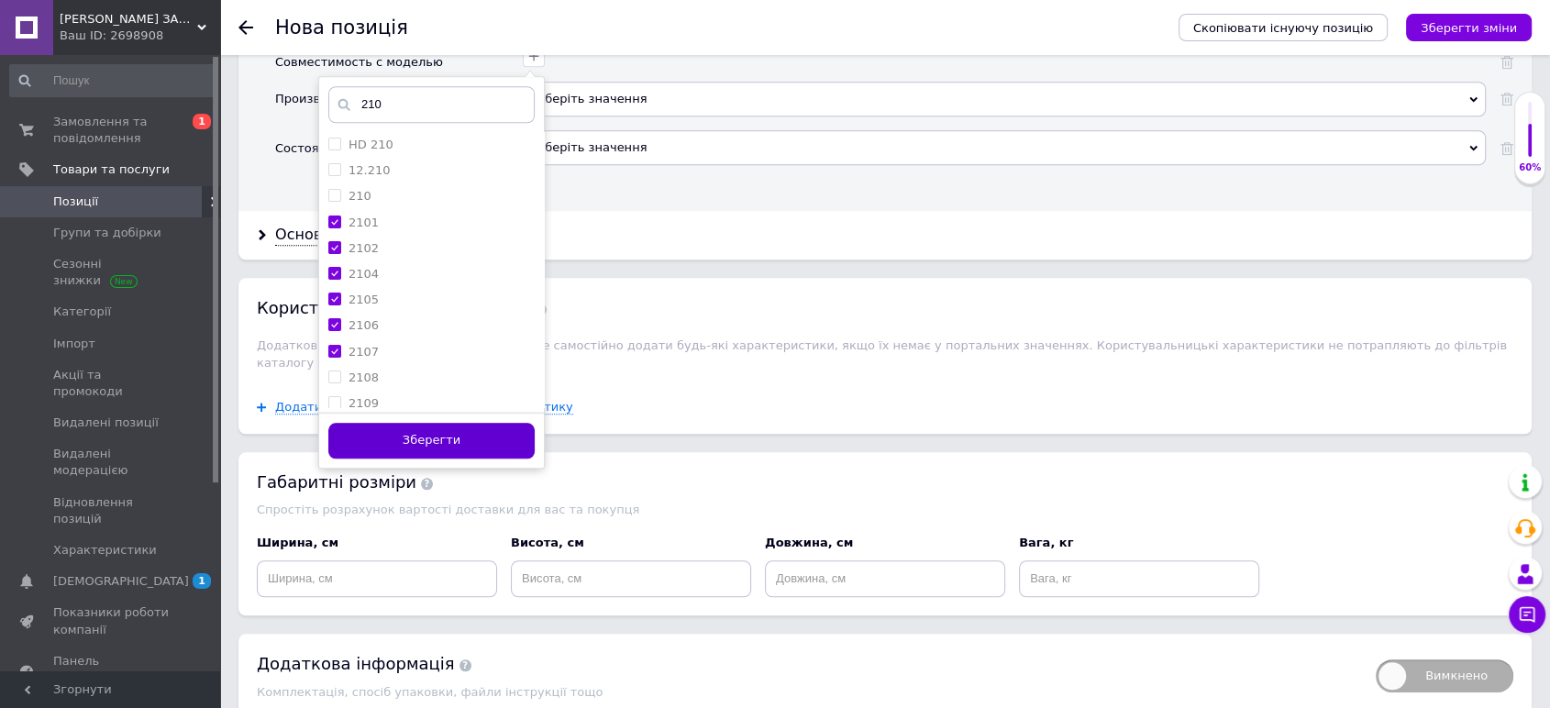
click at [450, 443] on button "Зберегти" at bounding box center [431, 441] width 206 height 36
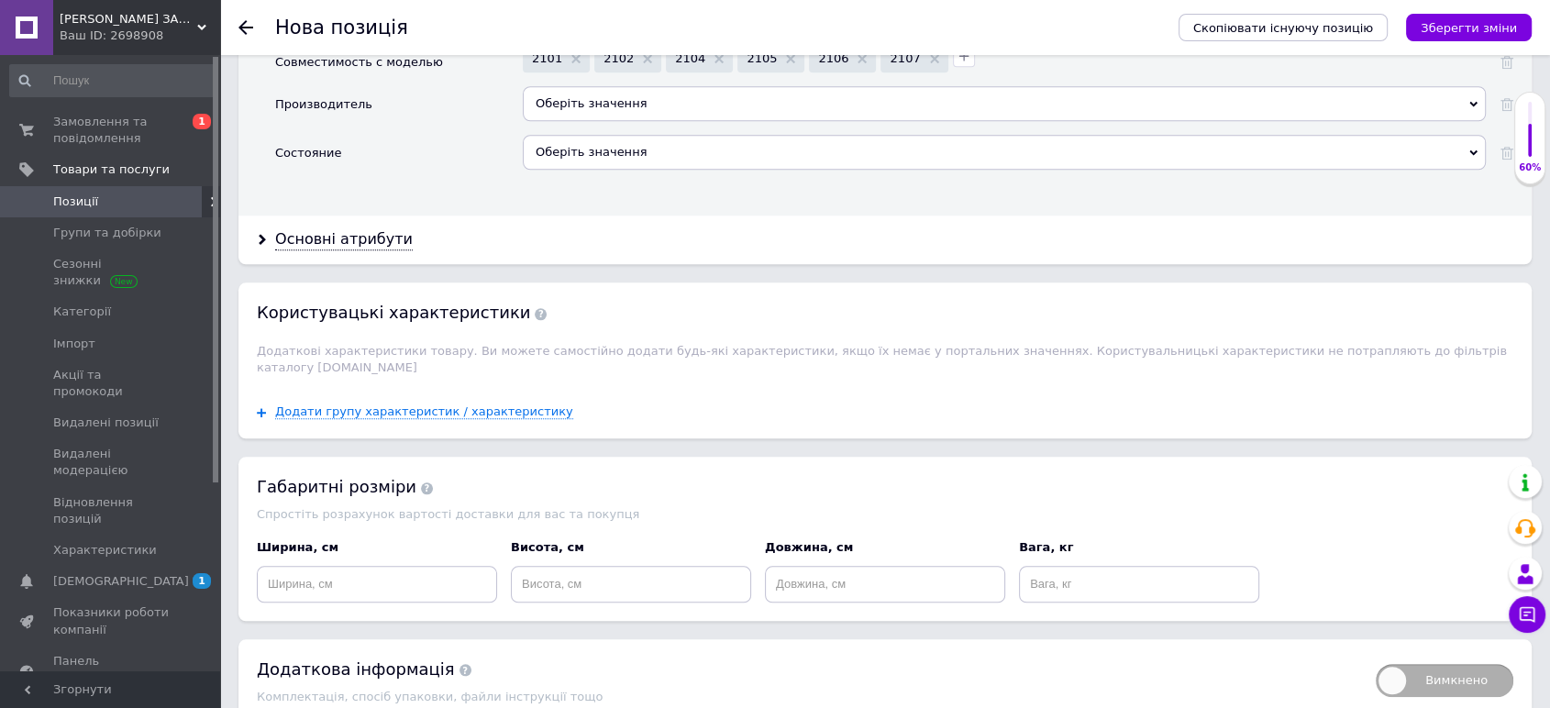
click at [571, 100] on div "Оберіть значення" at bounding box center [1004, 103] width 963 height 35
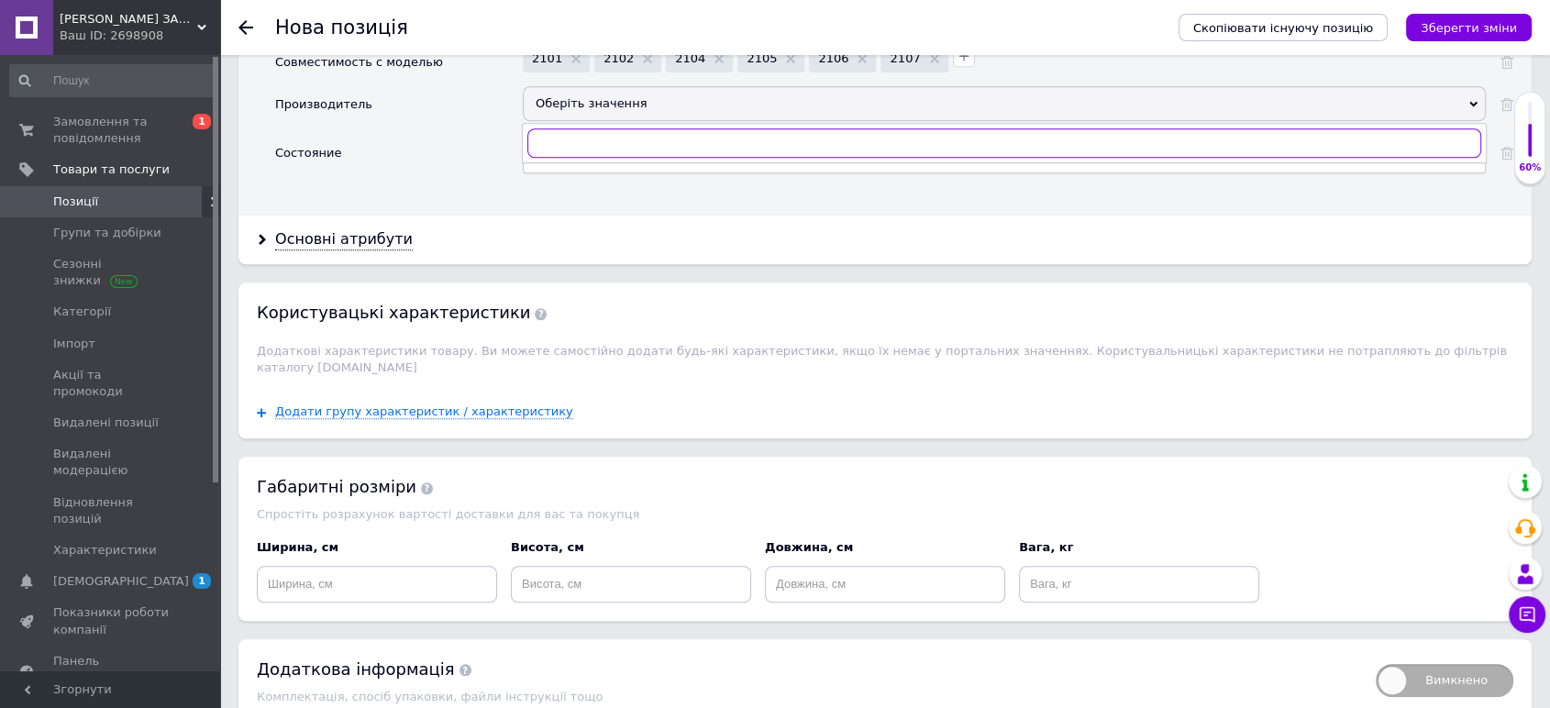
click at [587, 139] on input "text" at bounding box center [1004, 142] width 954 height 29
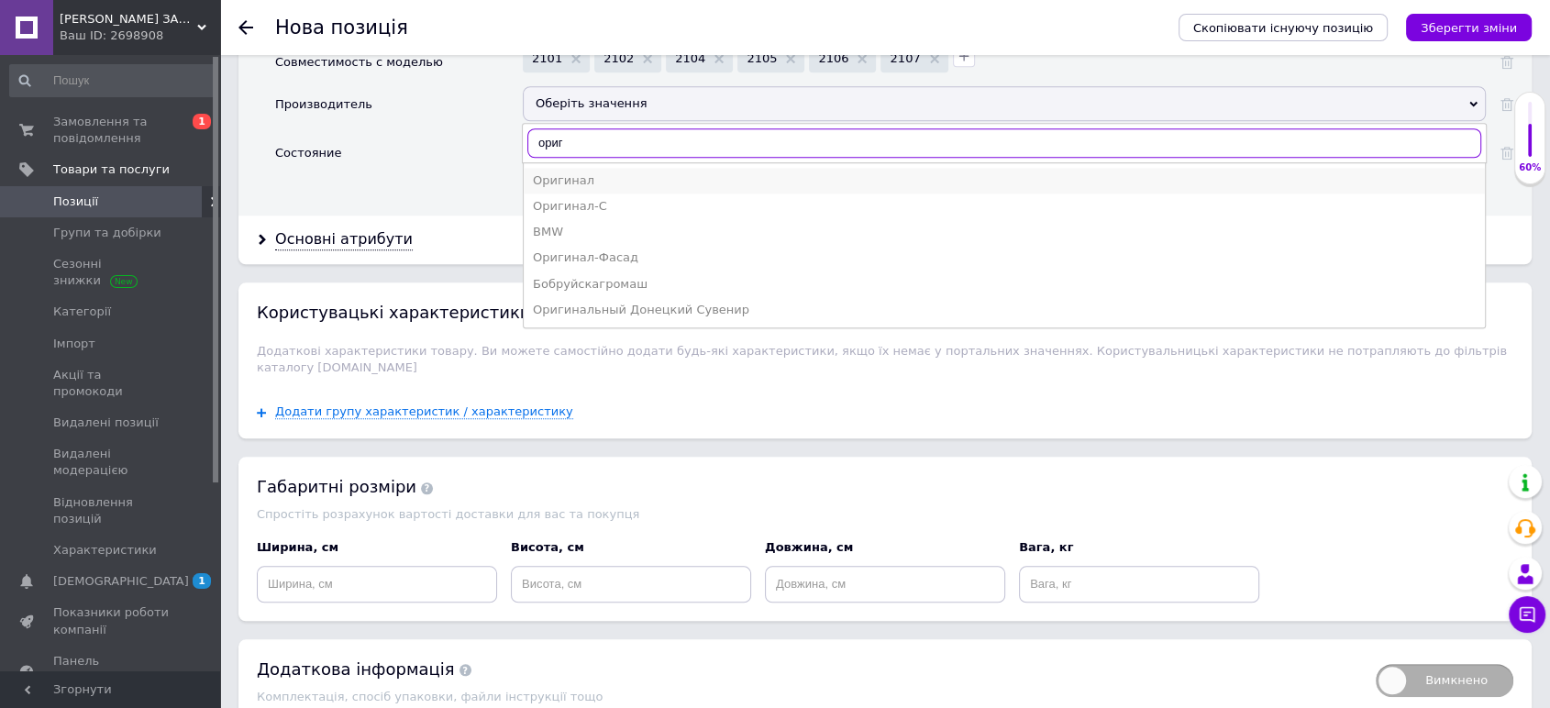
type input "ориг"
click at [584, 182] on div "Оригинал" at bounding box center [1004, 180] width 943 height 17
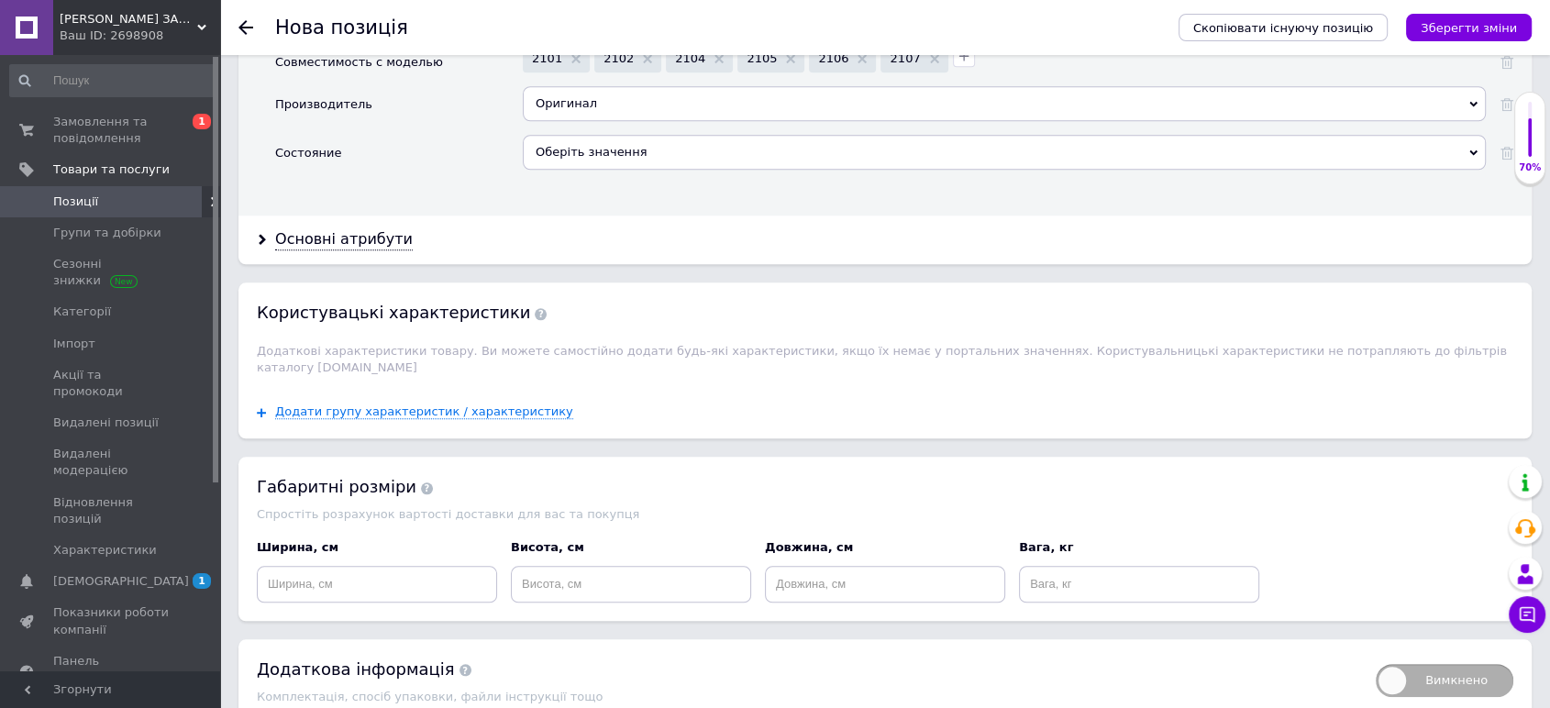
click at [590, 147] on div "Оберіть значення" at bounding box center [1004, 152] width 963 height 35
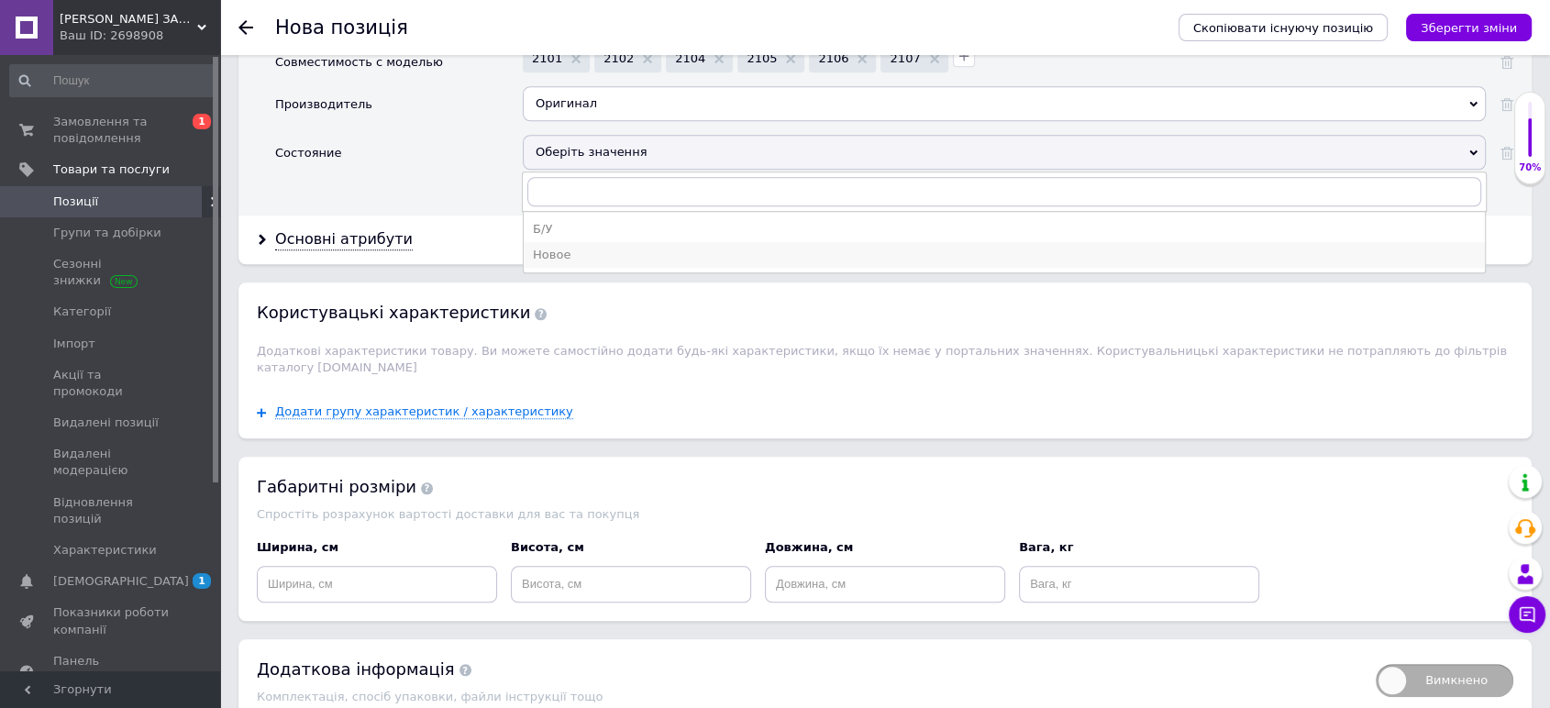
click at [565, 250] on div "Новое" at bounding box center [1004, 255] width 943 height 17
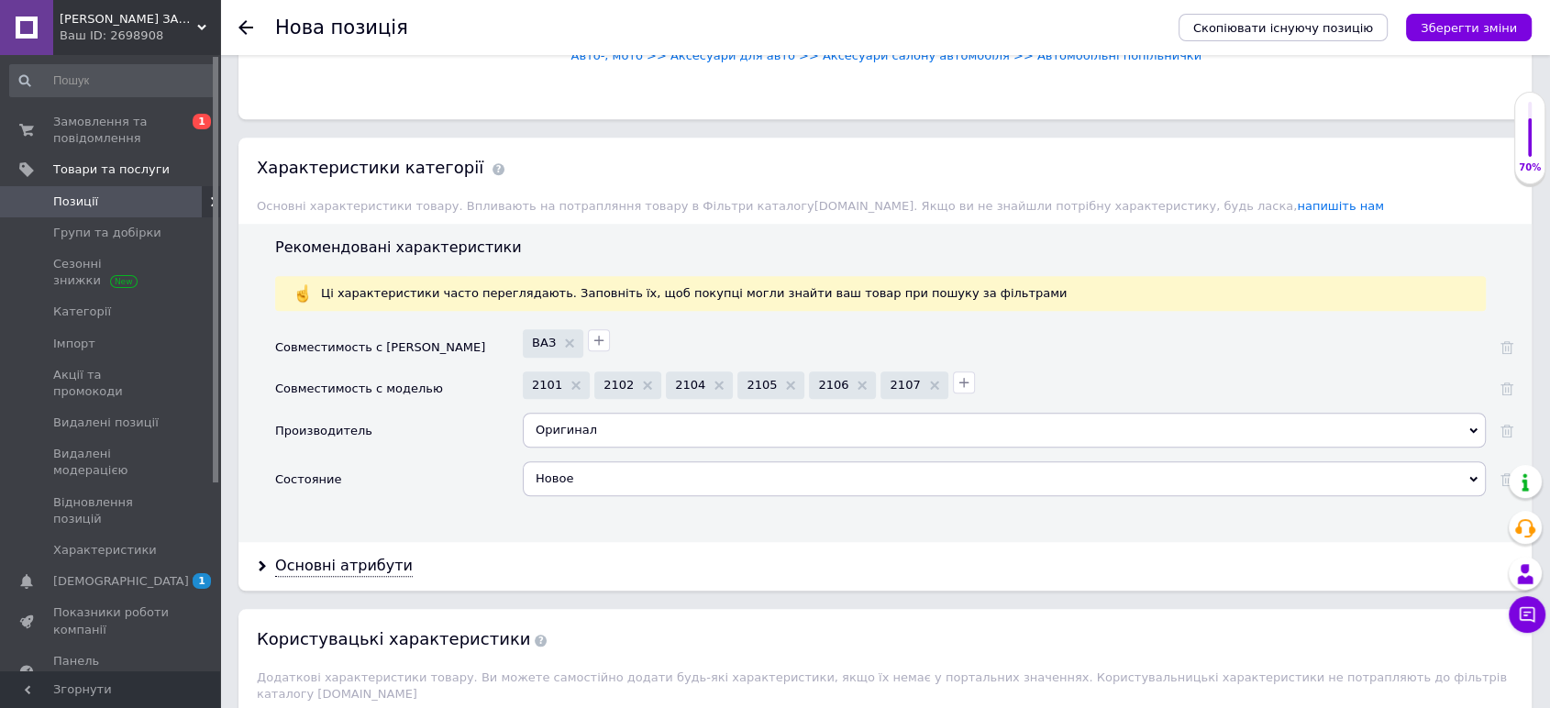
scroll to position [1528, 0]
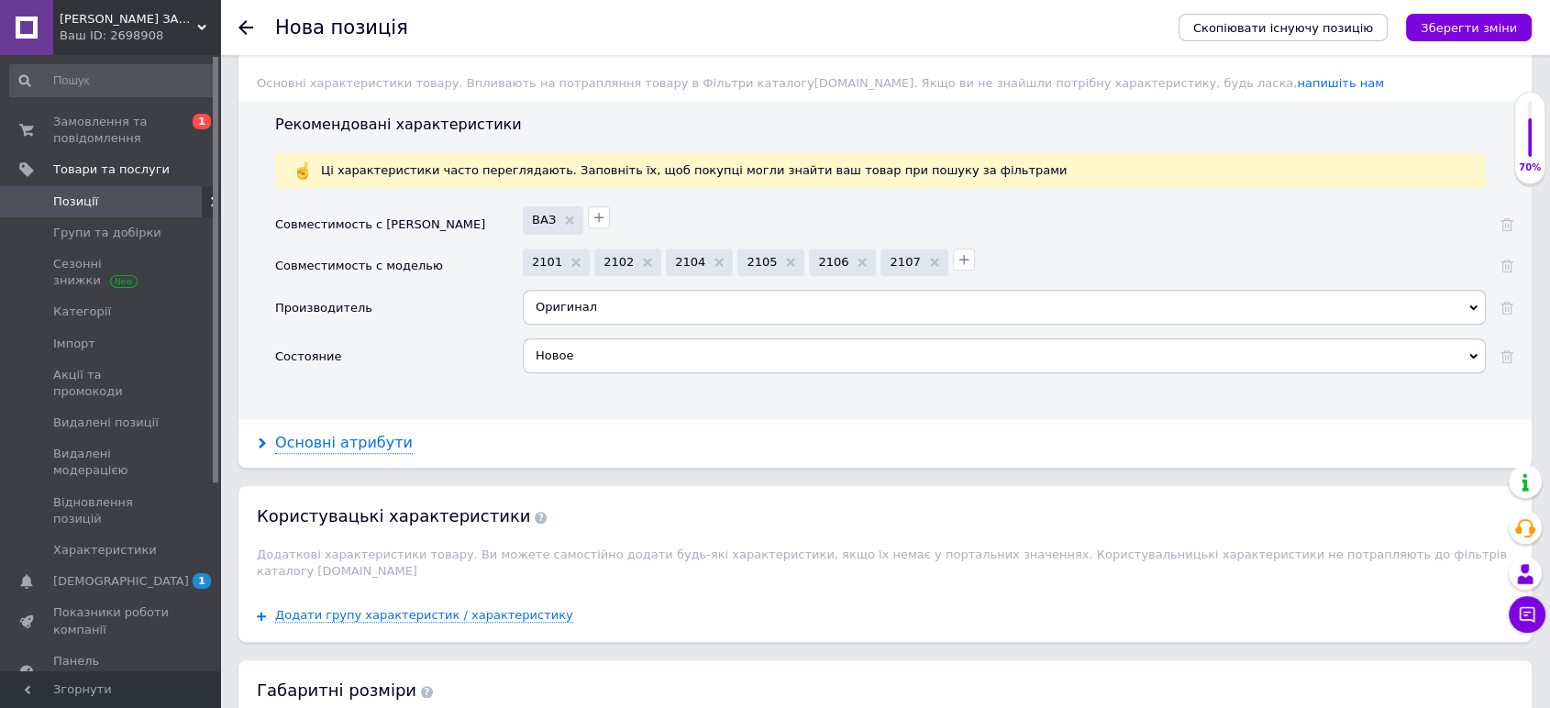
click at [366, 442] on div "Основні атрибути" at bounding box center [344, 443] width 138 height 21
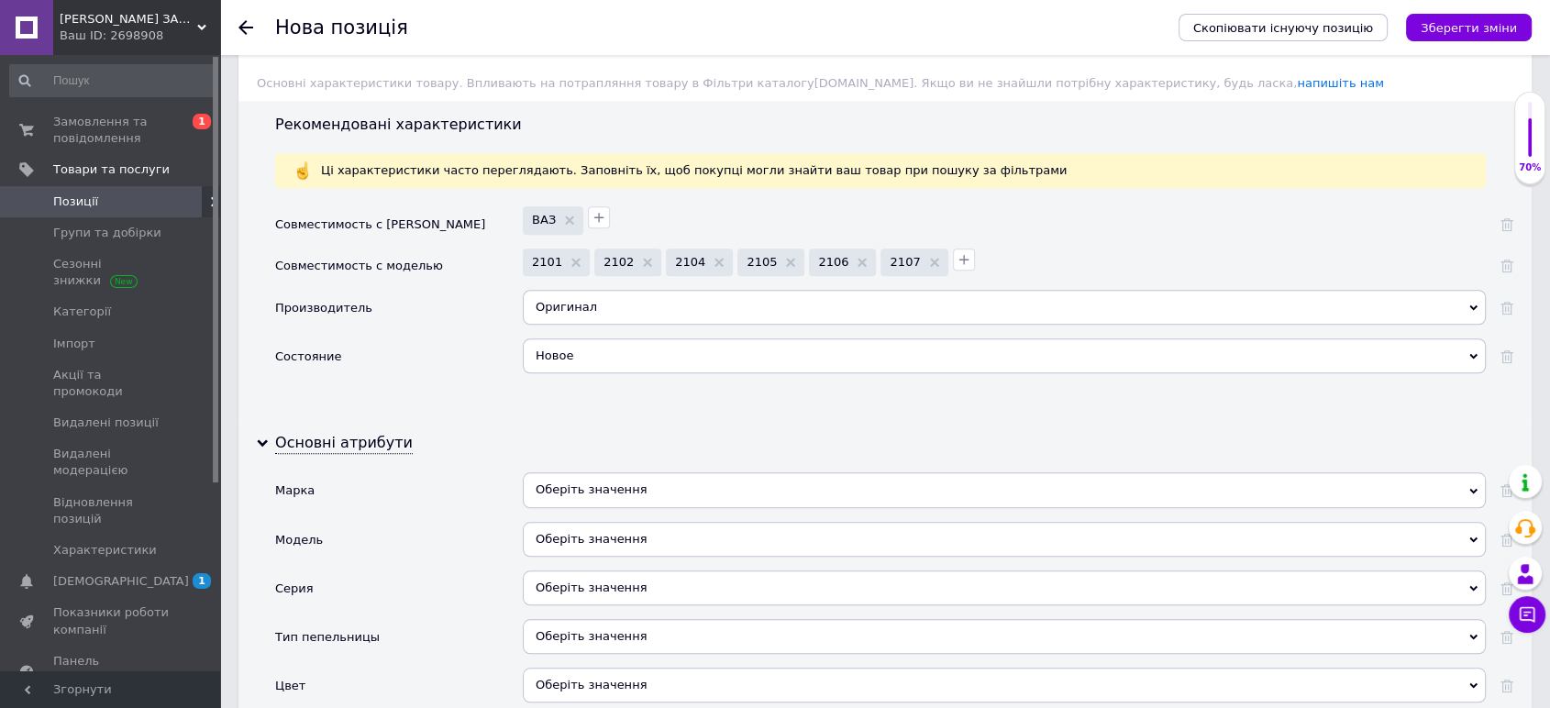
scroll to position [1731, 0]
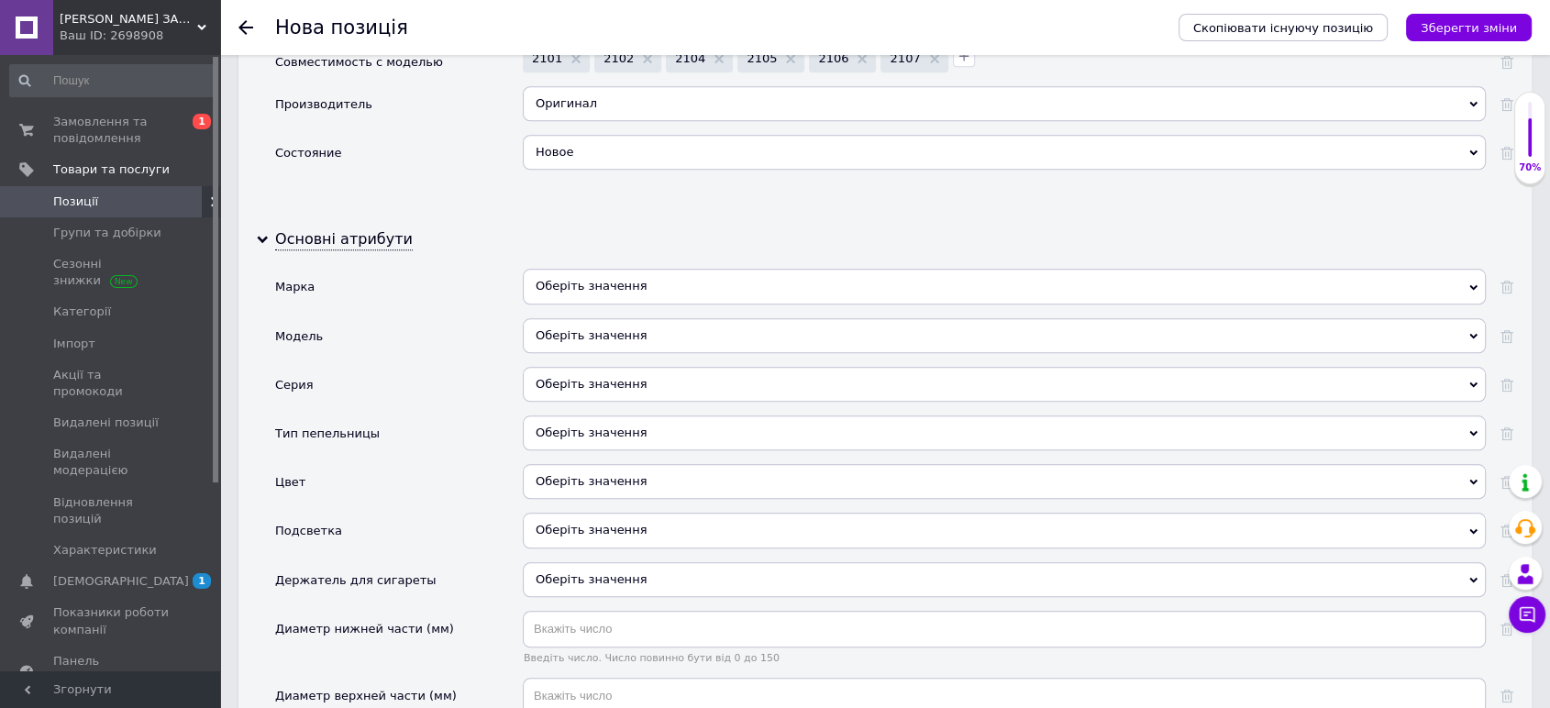
click at [604, 292] on div "Оберіть значення" at bounding box center [1004, 286] width 963 height 35
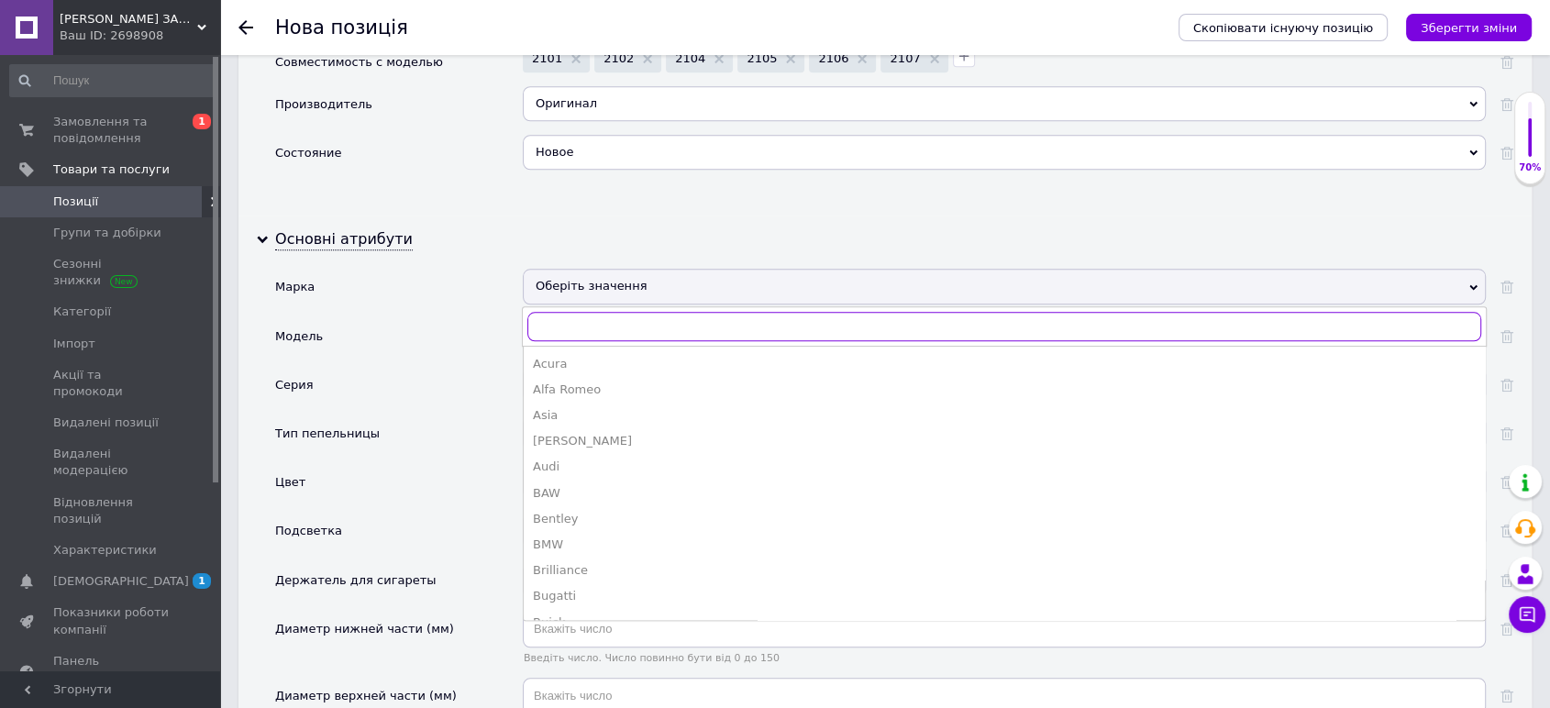
click at [596, 313] on input "text" at bounding box center [1004, 326] width 954 height 29
type input "[PERSON_NAME]"
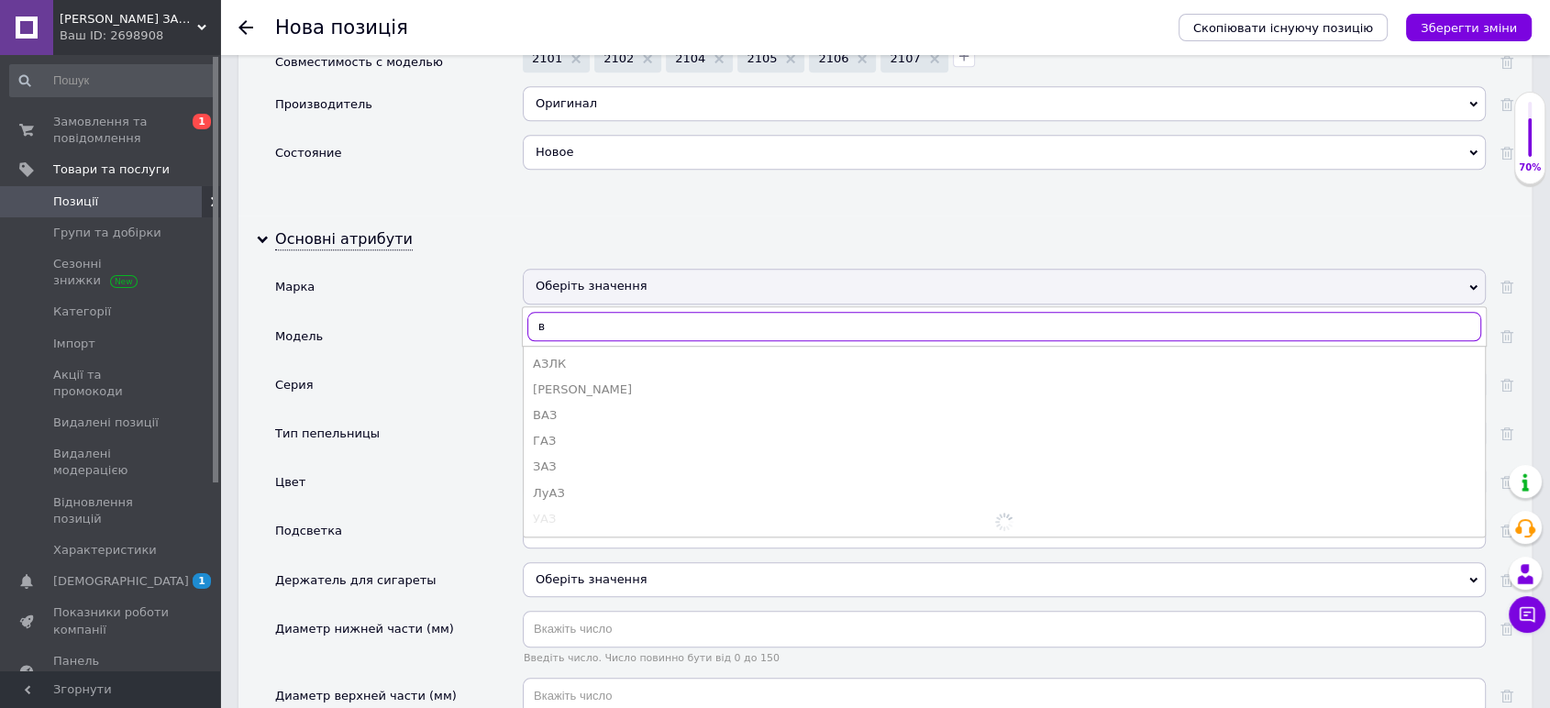
type input "ва"
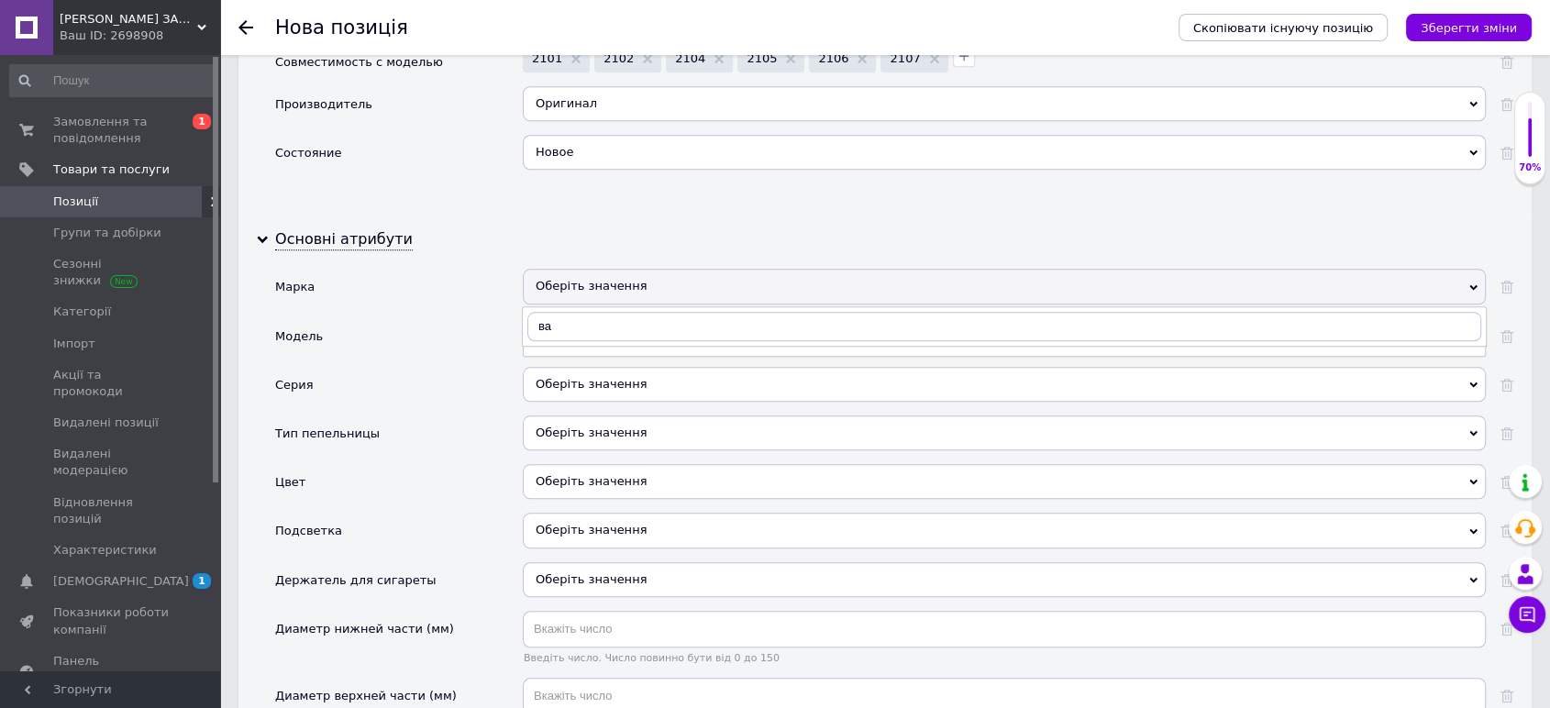
click at [436, 349] on div "Модель" at bounding box center [399, 342] width 248 height 49
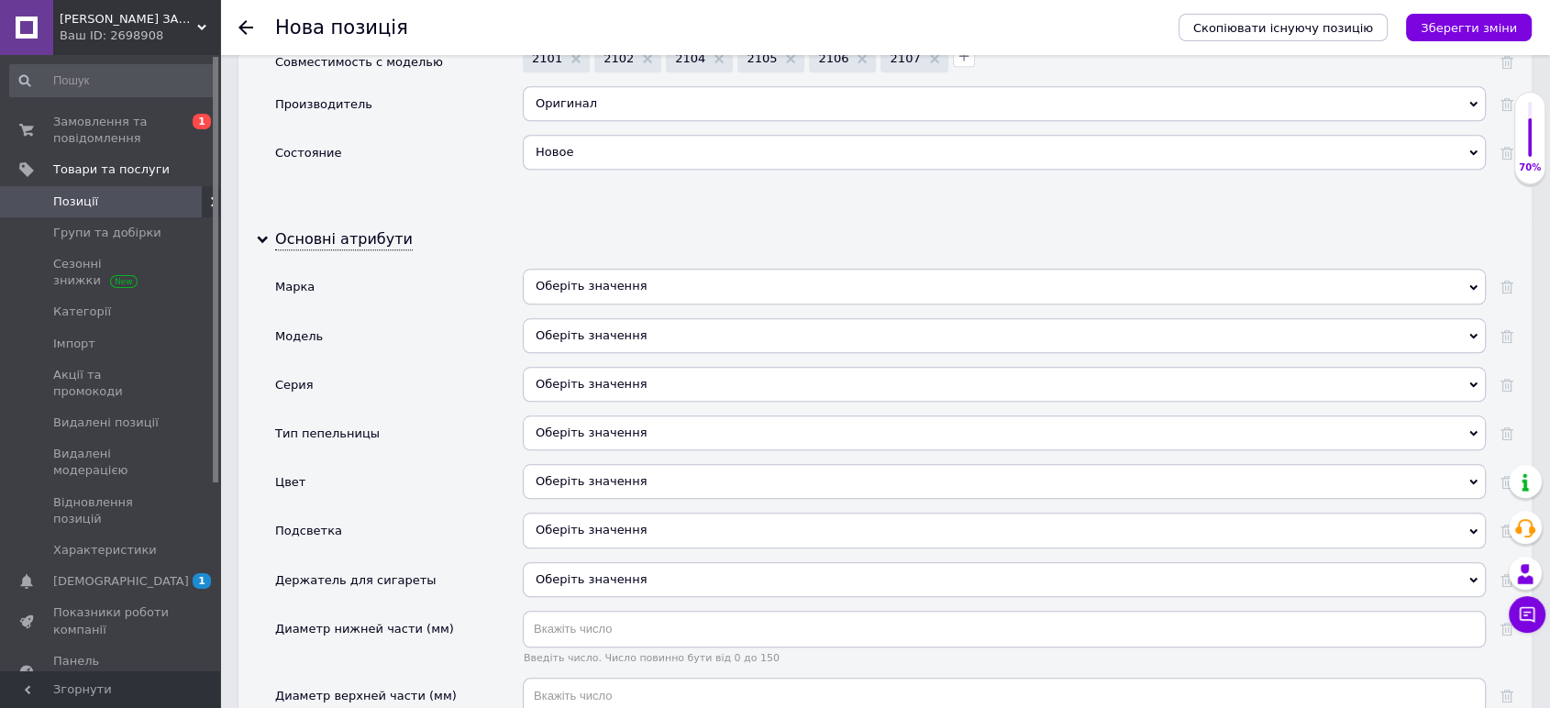
click at [609, 431] on div "Оберіть значення" at bounding box center [1004, 432] width 963 height 35
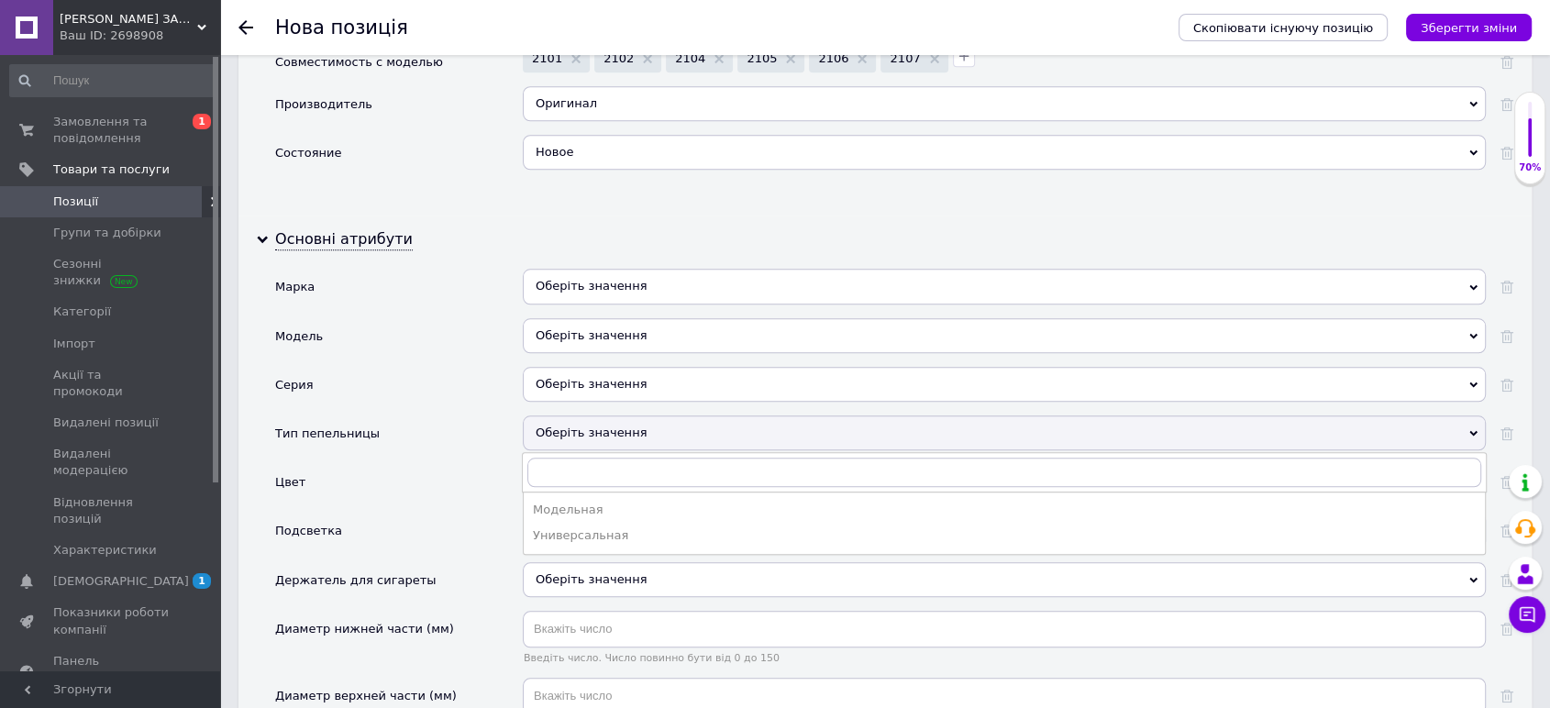
click at [448, 517] on div "Подсветка" at bounding box center [399, 537] width 248 height 49
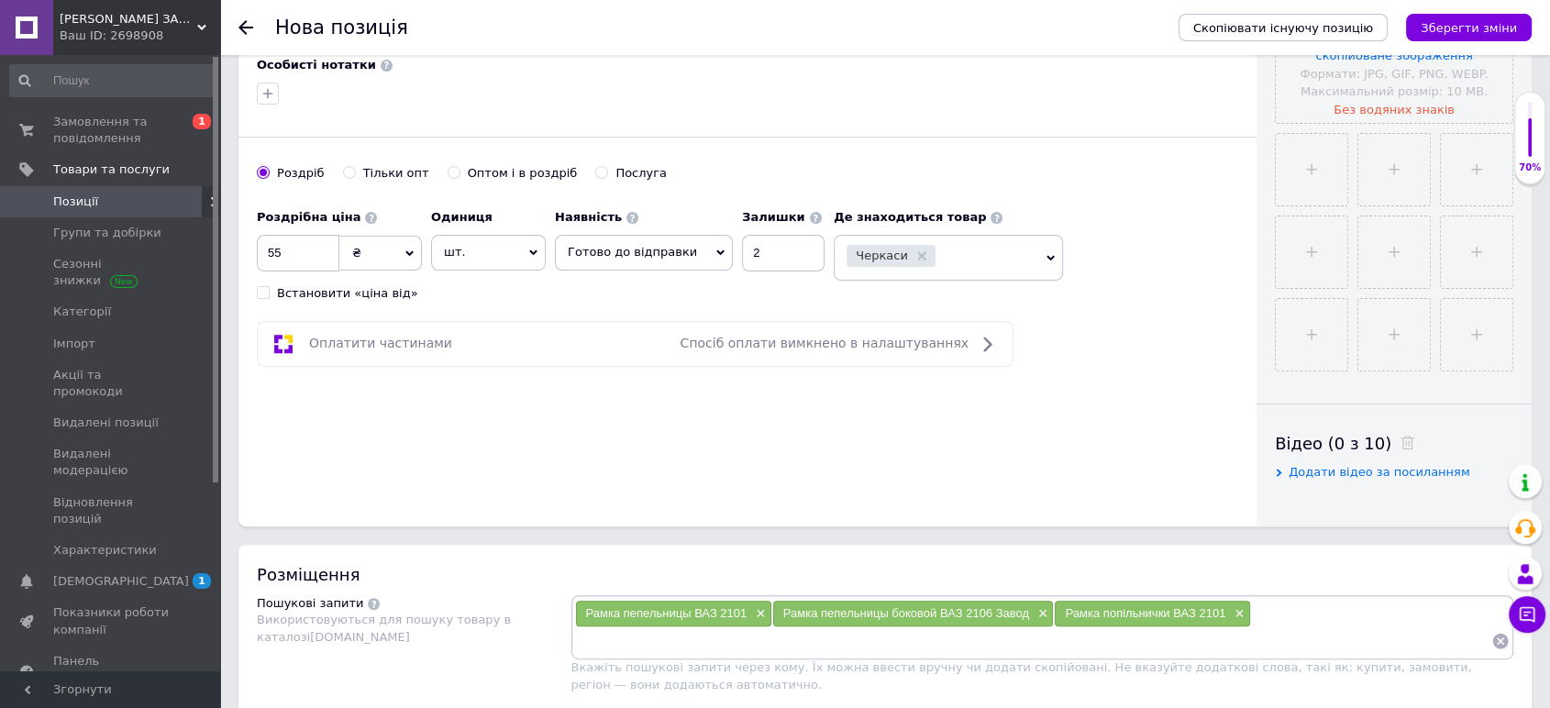
scroll to position [204, 0]
